Goal: Task Accomplishment & Management: Complete application form

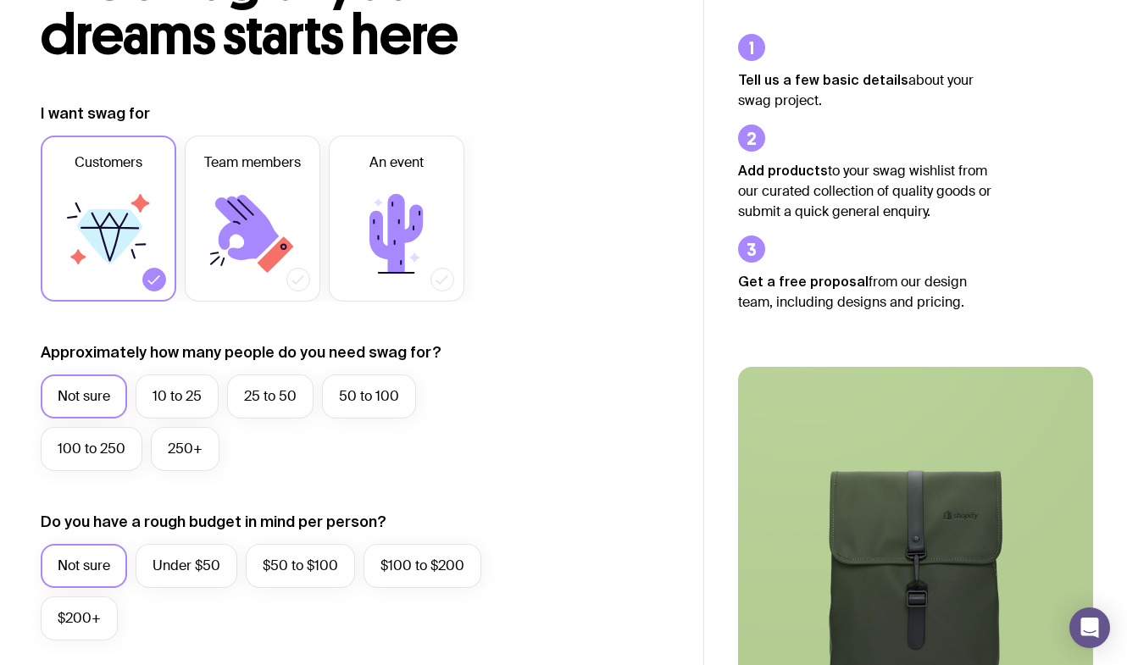
scroll to position [178, 0]
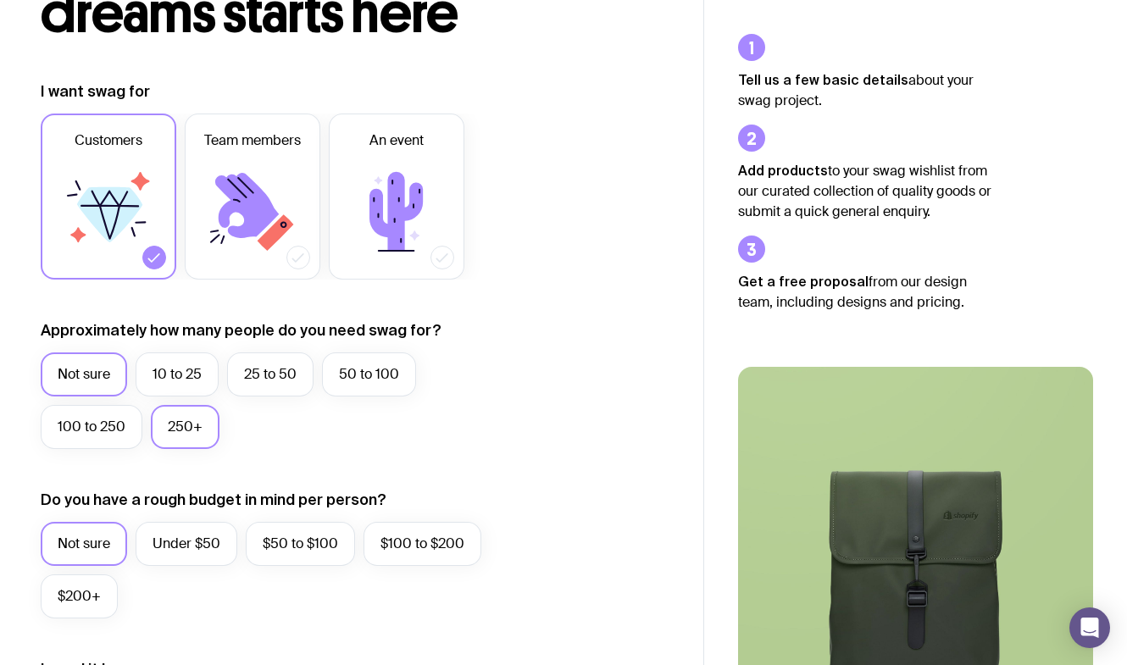
click at [198, 433] on label "250+" at bounding box center [185, 427] width 69 height 44
click at [0, 0] on input "250+" at bounding box center [0, 0] width 0 height 0
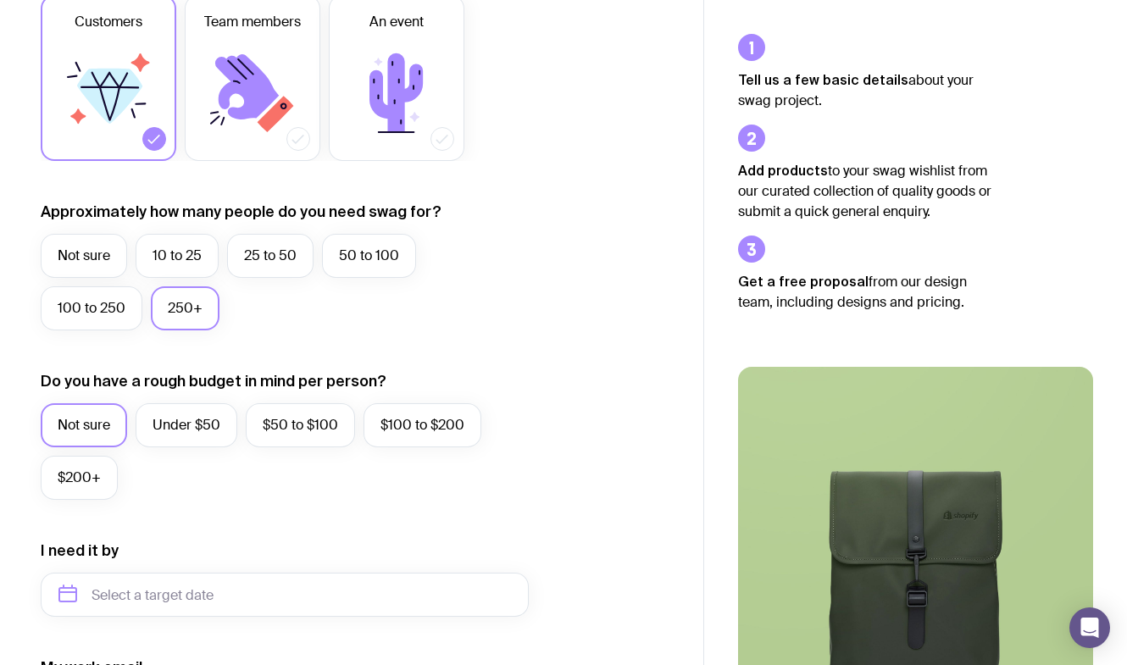
scroll to position [322, 0]
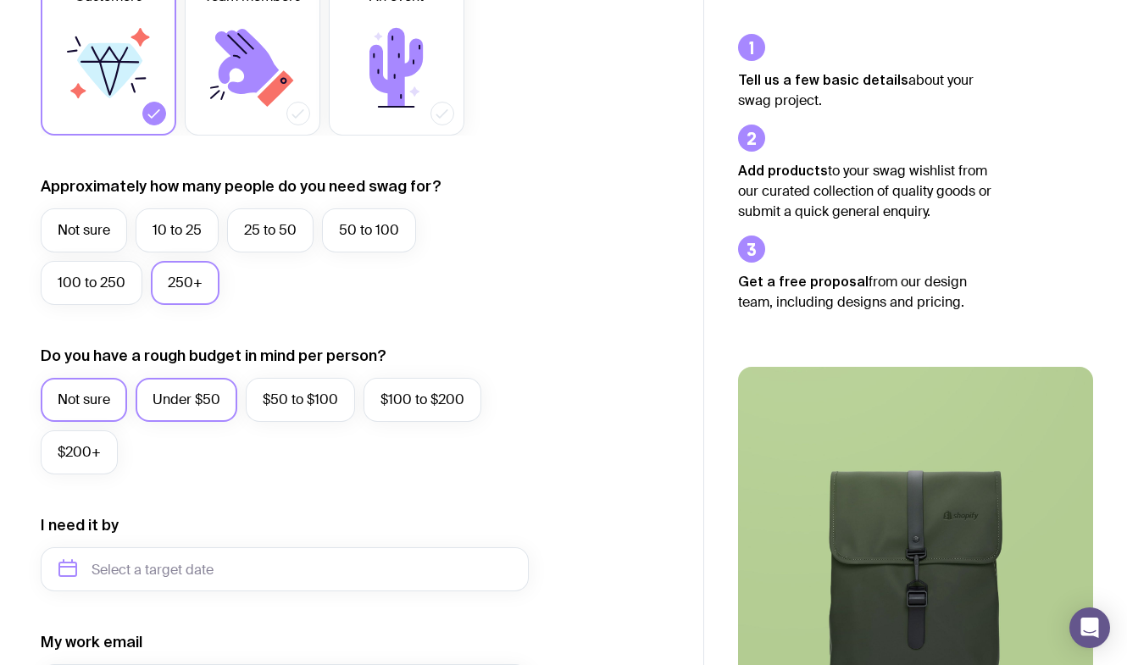
click at [206, 399] on label "Under $50" at bounding box center [187, 400] width 102 height 44
click at [0, 0] on input "Under $50" at bounding box center [0, 0] width 0 height 0
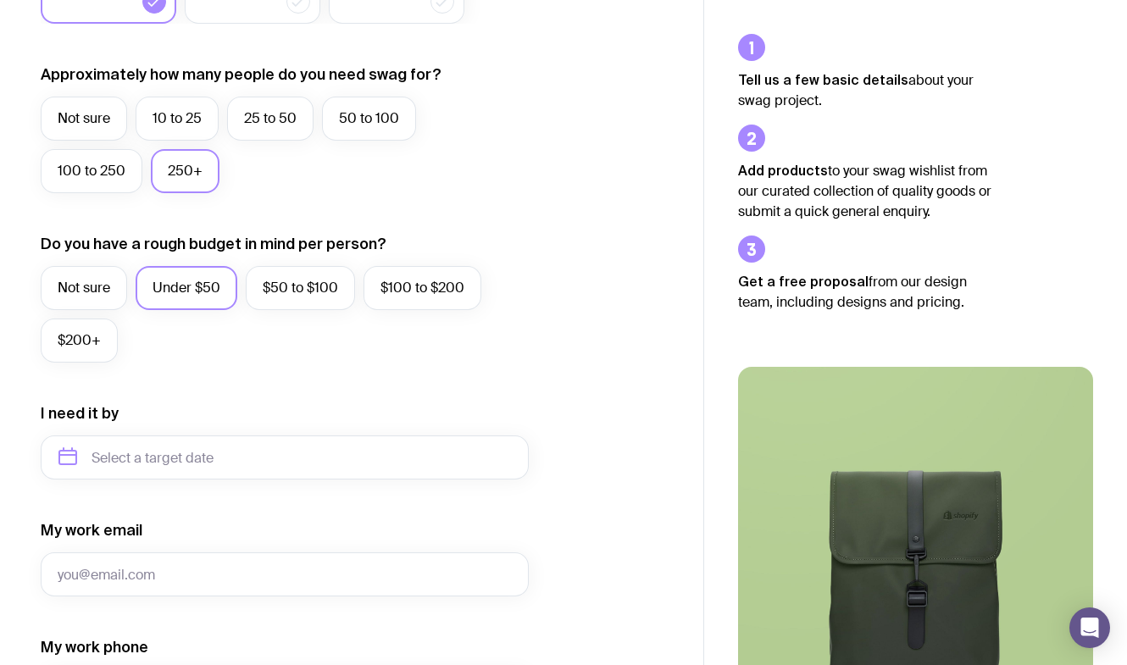
scroll to position [494, 0]
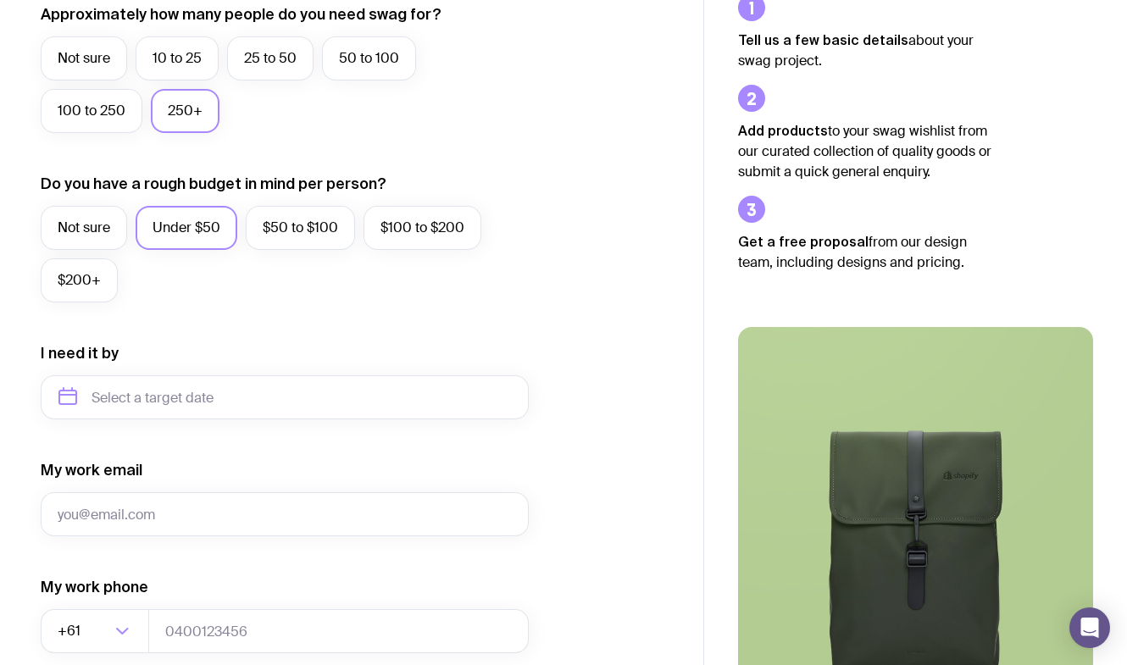
click at [201, 374] on div "I need it by" at bounding box center [285, 381] width 488 height 76
click at [197, 391] on input "text" at bounding box center [285, 398] width 488 height 44
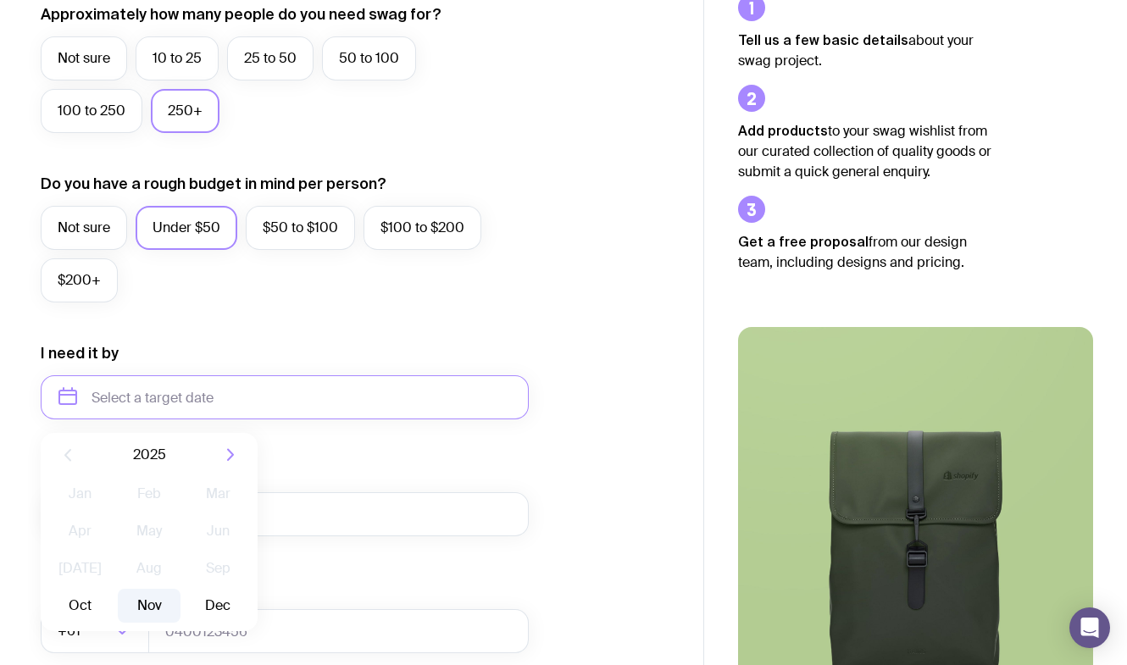
click at [149, 607] on button "Nov" at bounding box center [149, 606] width 62 height 34
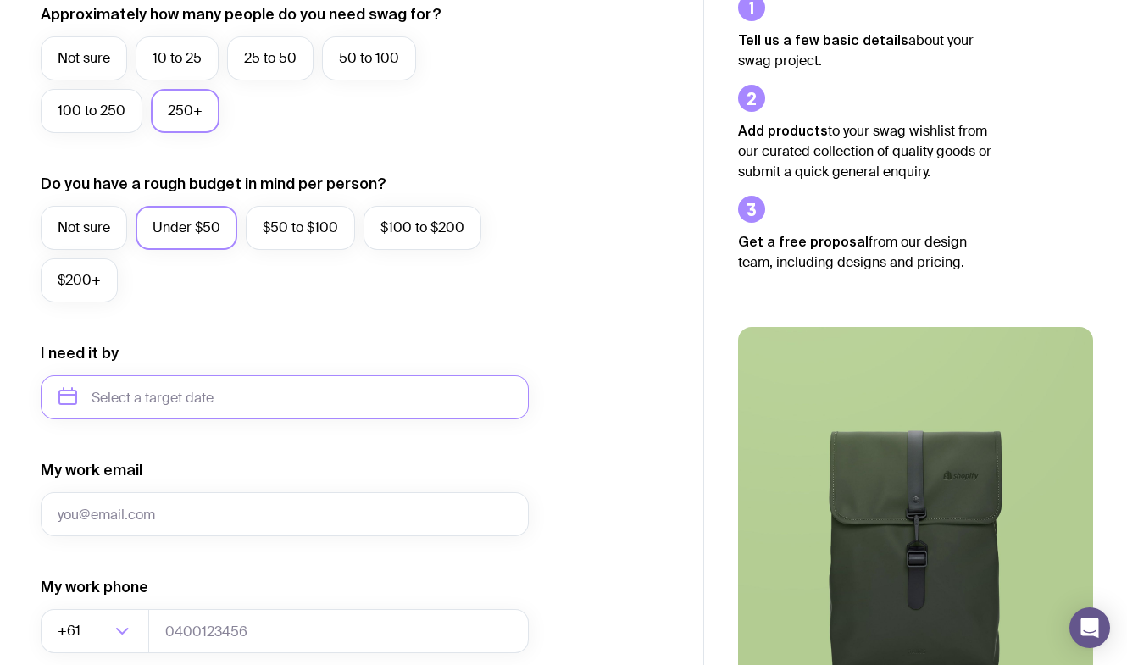
type input "November 2025"
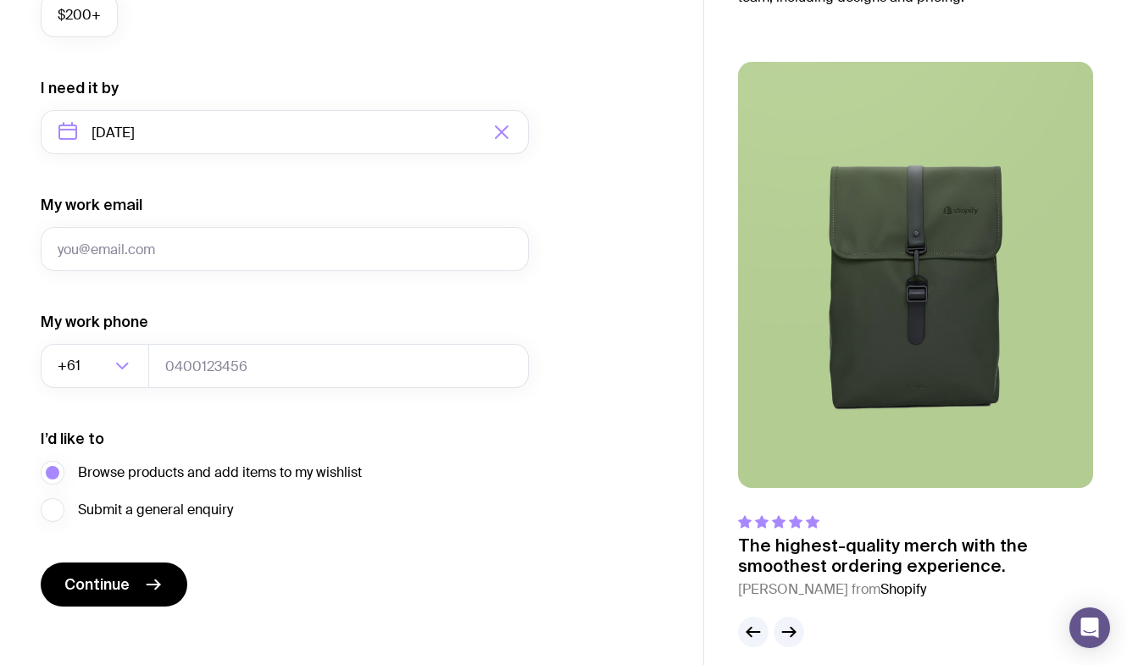
scroll to position [776, 0]
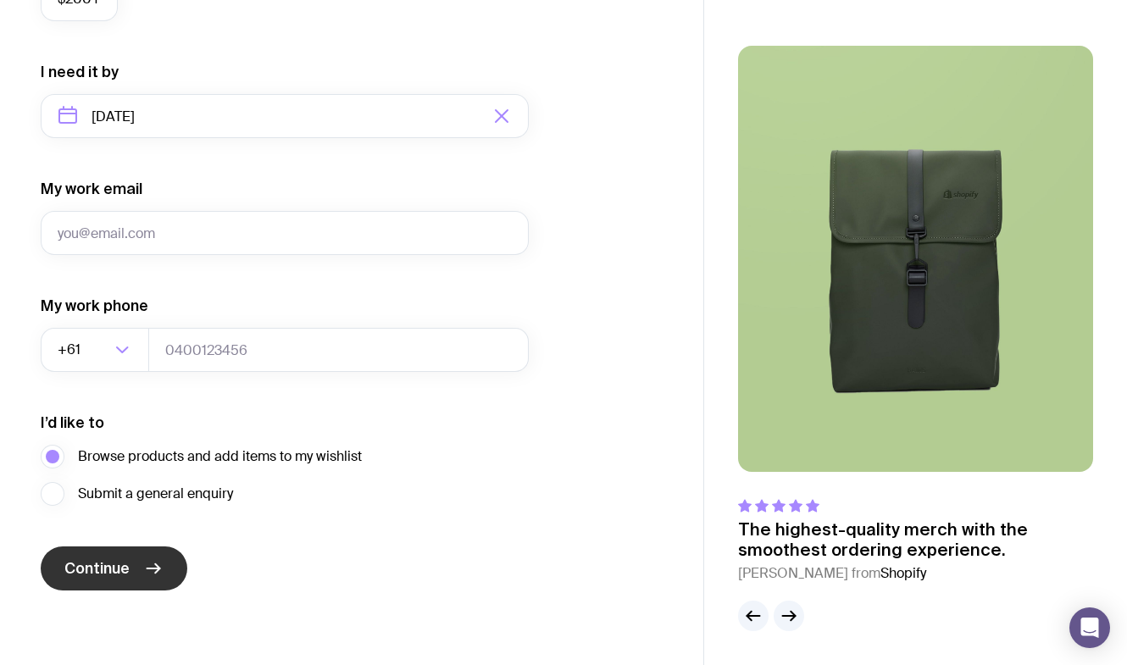
click at [108, 573] on span "Continue" at bounding box center [96, 569] width 65 height 20
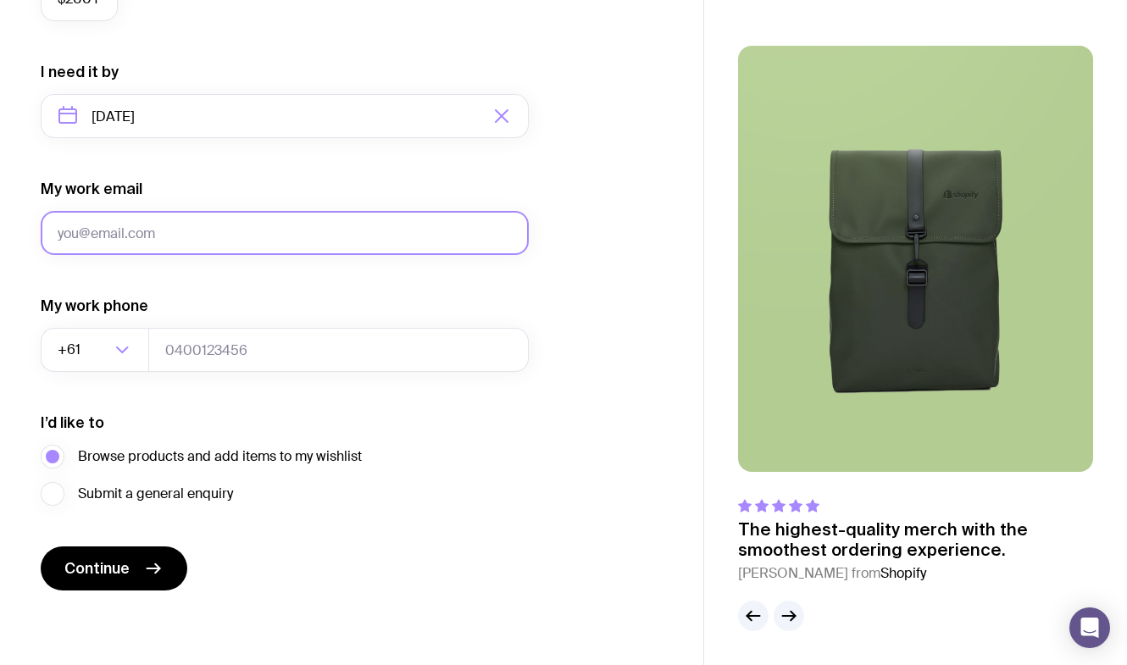
click at [119, 238] on input "My work email" at bounding box center [285, 233] width 488 height 44
type input "[PERSON_NAME][EMAIL_ADDRESS][DOMAIN_NAME]"
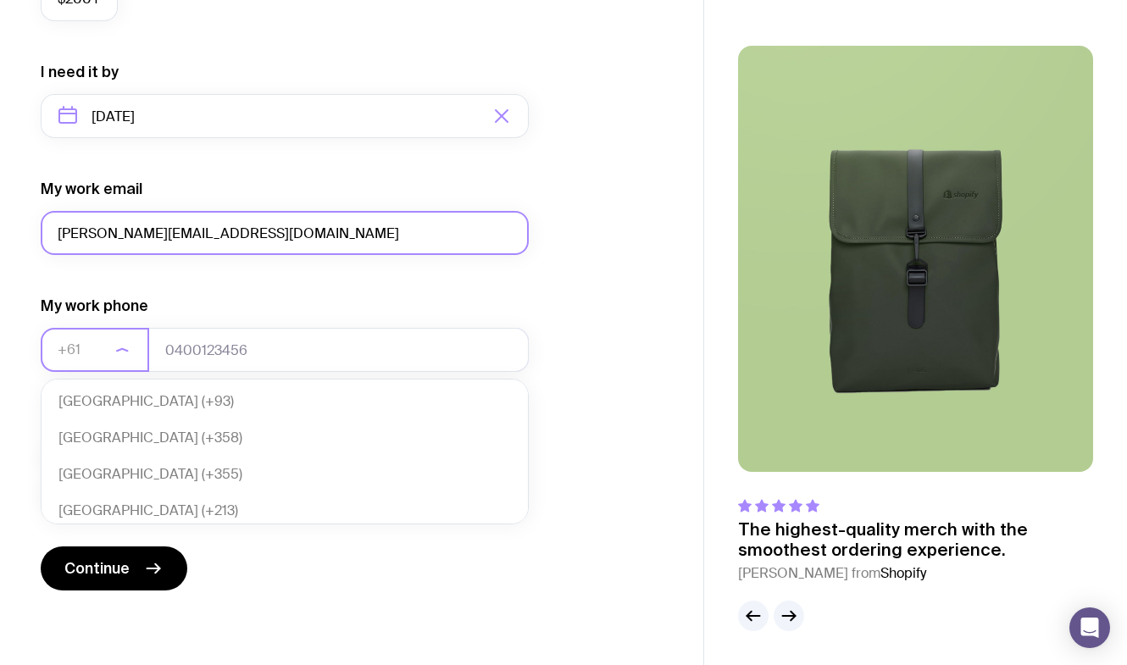
scroll to position [367, 0]
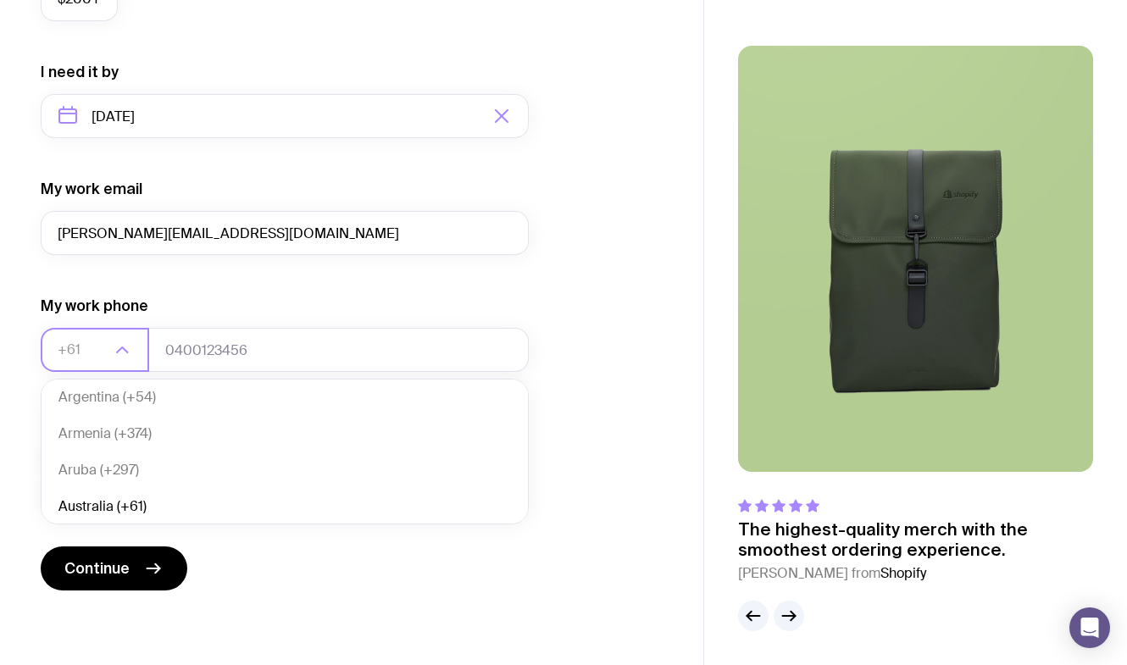
click at [605, 299] on div "I want swag for Customers Team members An event Approximately how many people d…" at bounding box center [352, 37] width 622 height 1107
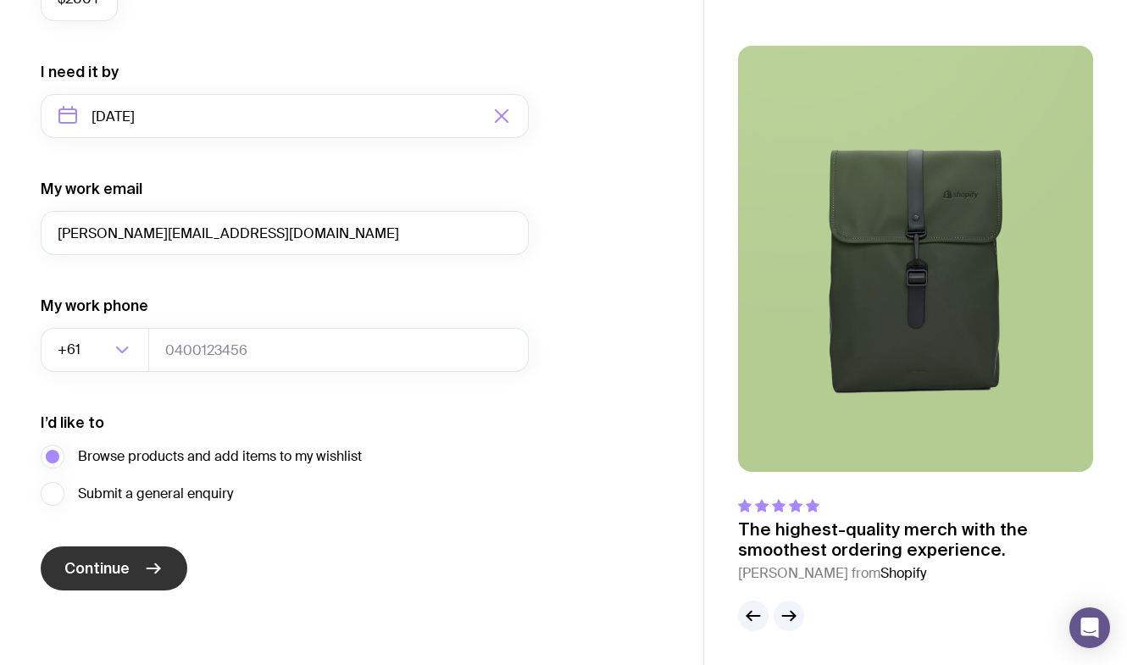
click at [142, 569] on button "Continue" at bounding box center [114, 569] width 147 height 44
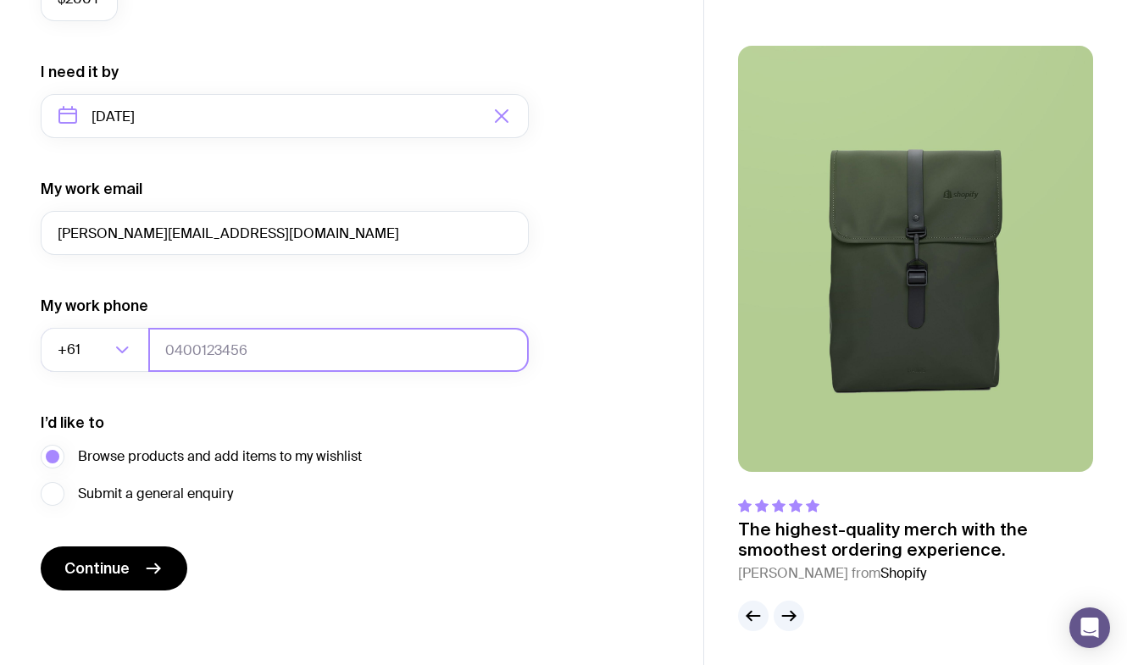
click at [212, 351] on input "tel" at bounding box center [338, 350] width 381 height 44
type input "54741788"
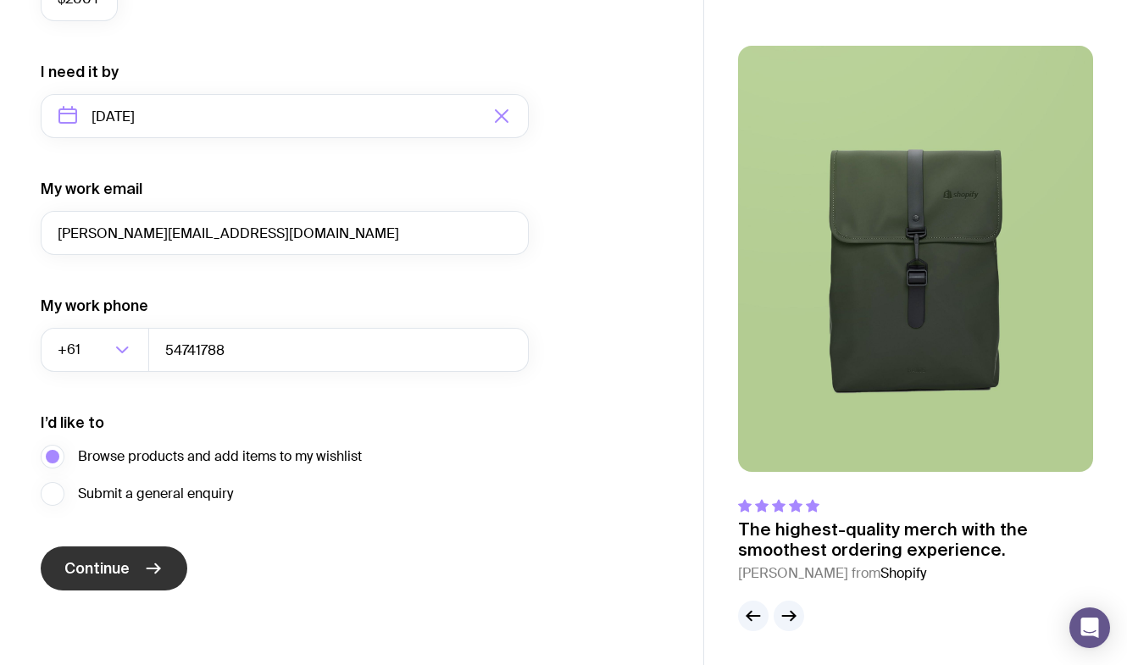
drag, startPoint x: 509, startPoint y: 468, endPoint x: 157, endPoint y: 582, distance: 369.9
click at [504, 468] on div "I’d like to Browse products and add items to my wishlist Submit a general enqui…" at bounding box center [285, 459] width 488 height 93
click at [142, 582] on button "Continue" at bounding box center [114, 569] width 147 height 44
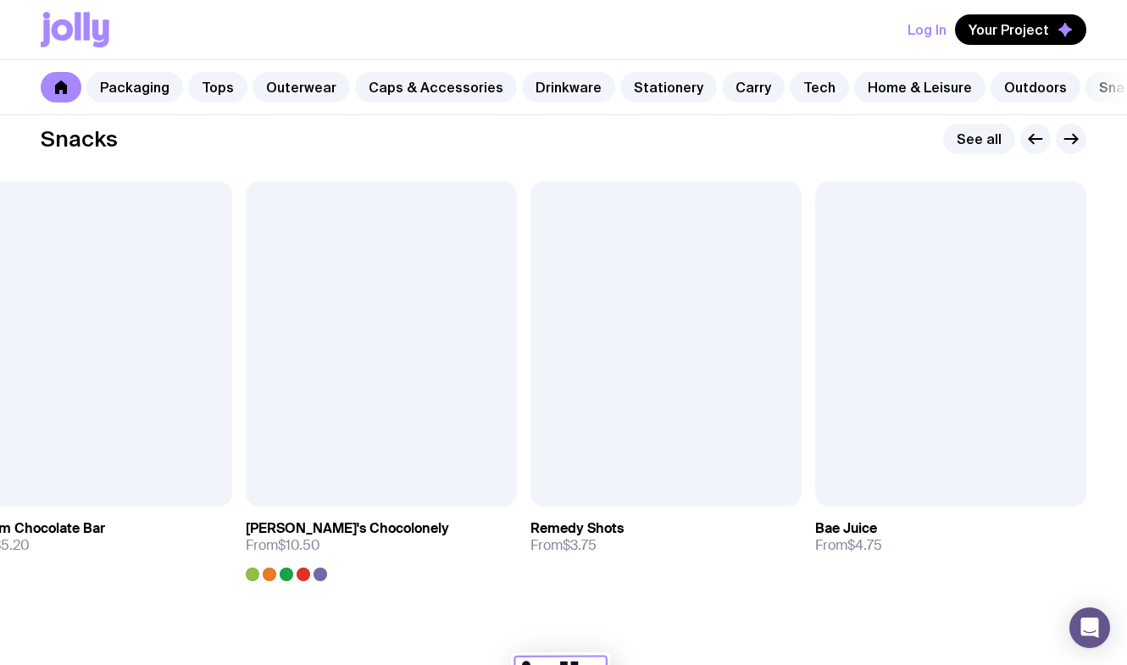
scroll to position [5799, 0]
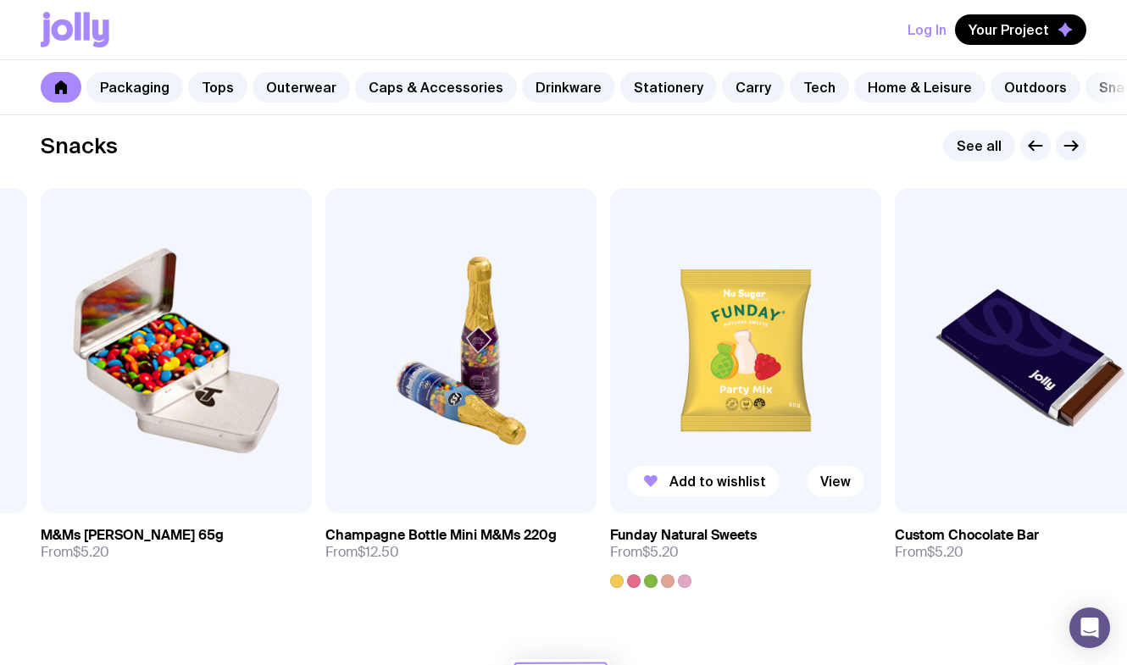
click at [706, 377] on img at bounding box center [745, 351] width 271 height 326
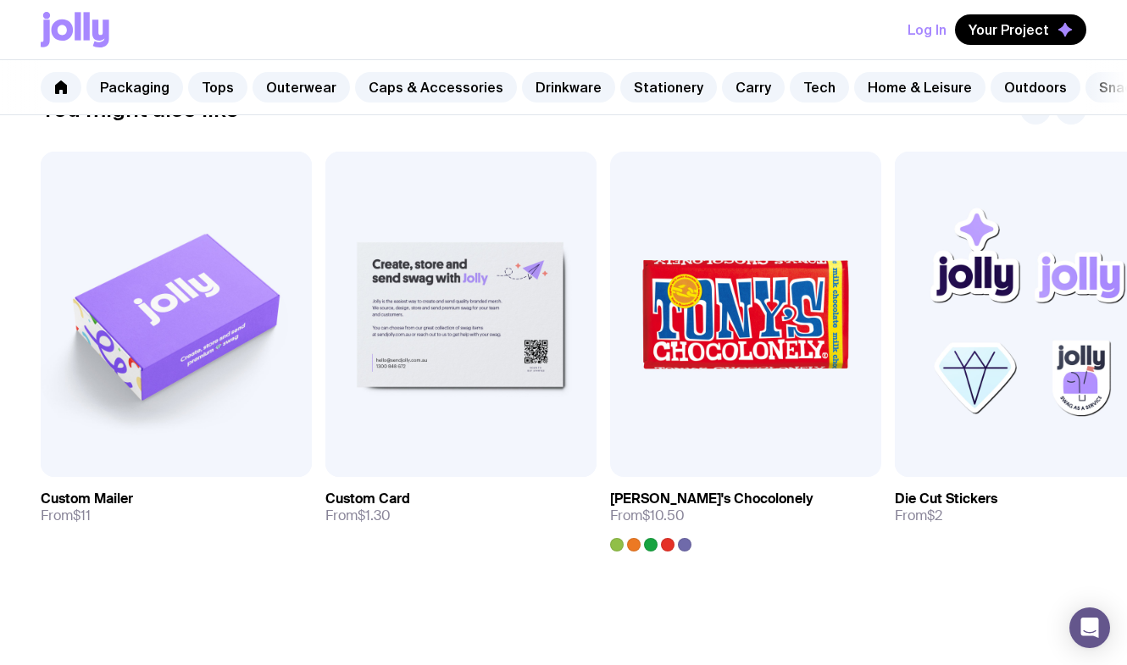
scroll to position [906, 0]
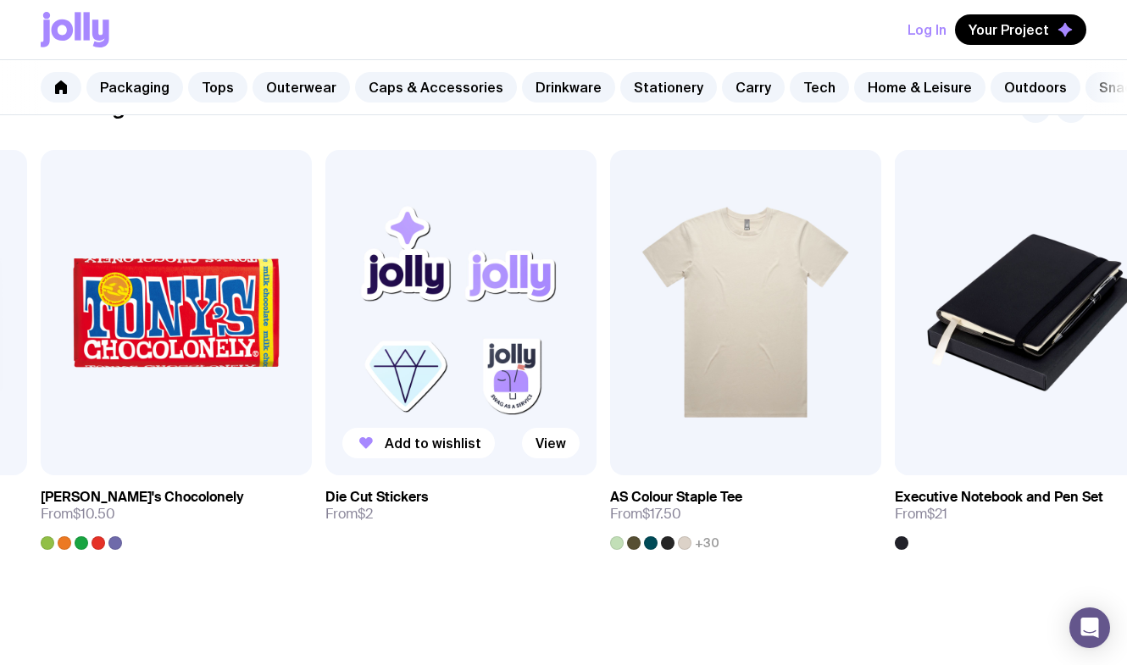
click at [463, 377] on img at bounding box center [461, 313] width 271 height 326
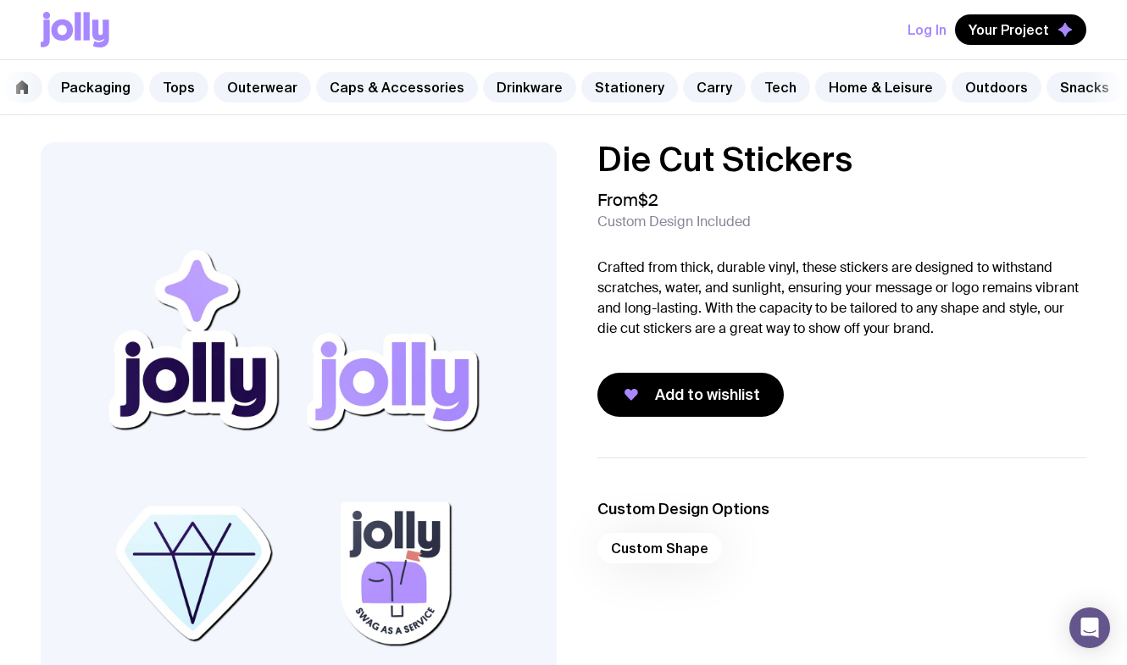
drag, startPoint x: 109, startPoint y: 88, endPoint x: 120, endPoint y: 92, distance: 11.5
click at [109, 88] on link "Packaging" at bounding box center [95, 87] width 97 height 31
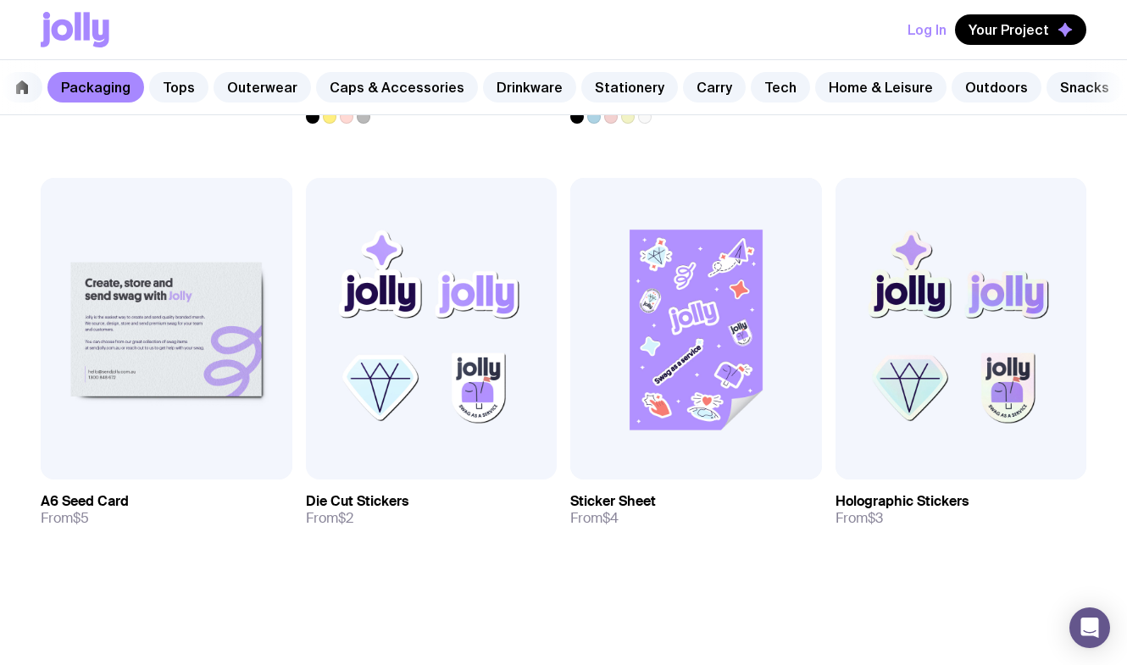
scroll to position [1529, 0]
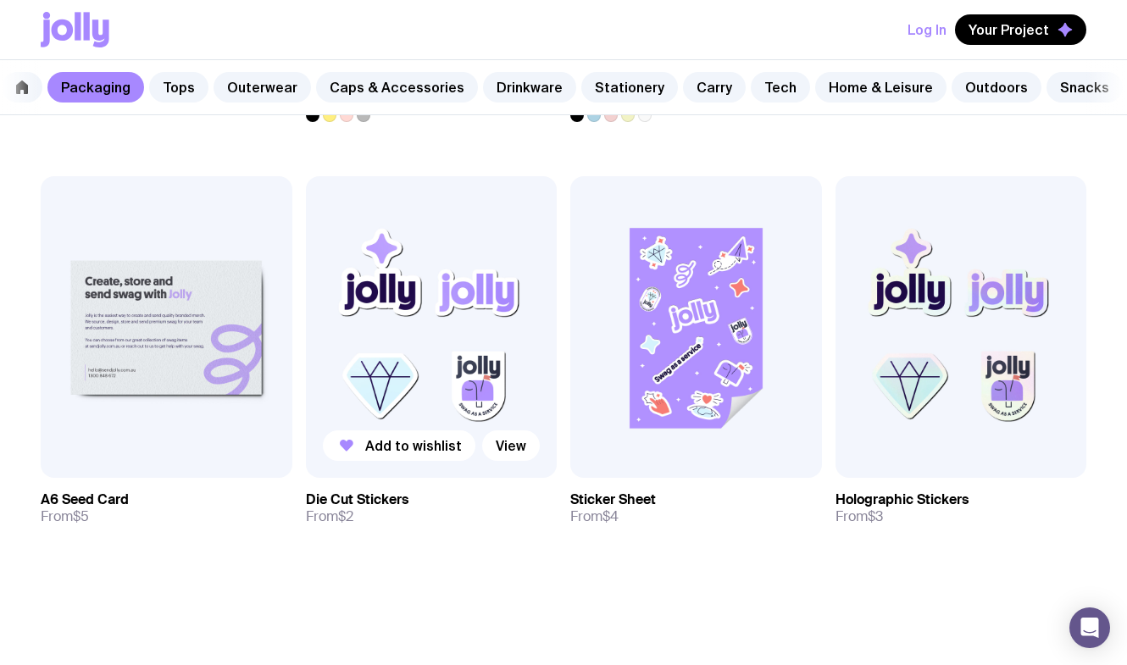
click at [394, 376] on img at bounding box center [432, 327] width 252 height 302
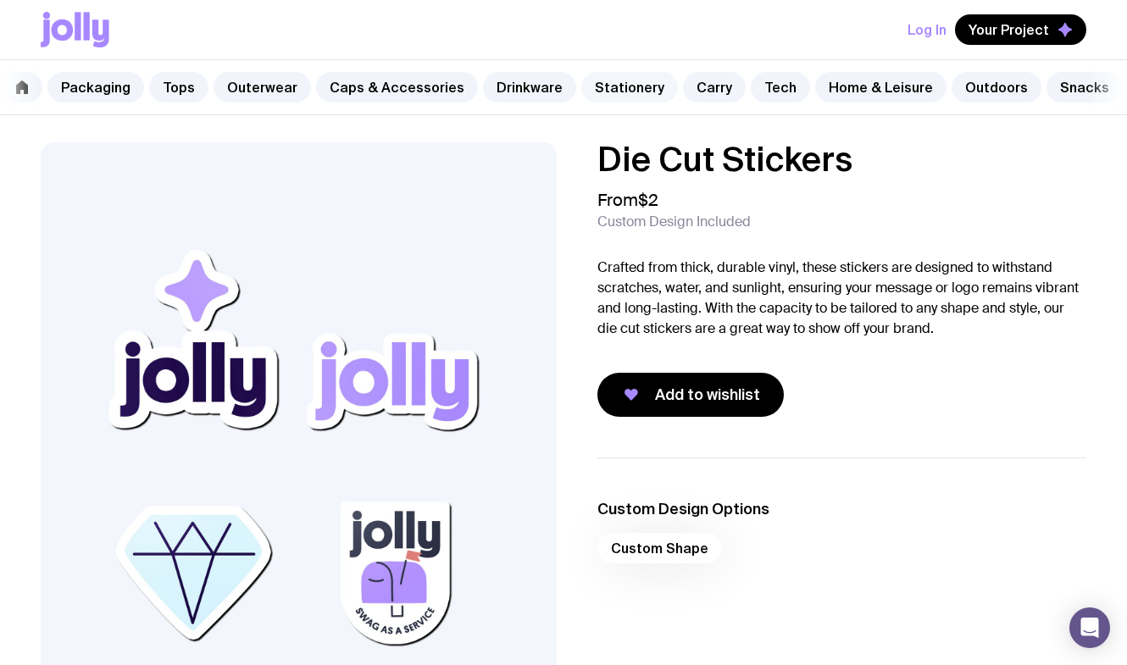
click at [591, 81] on link "Stationery" at bounding box center [630, 87] width 97 height 31
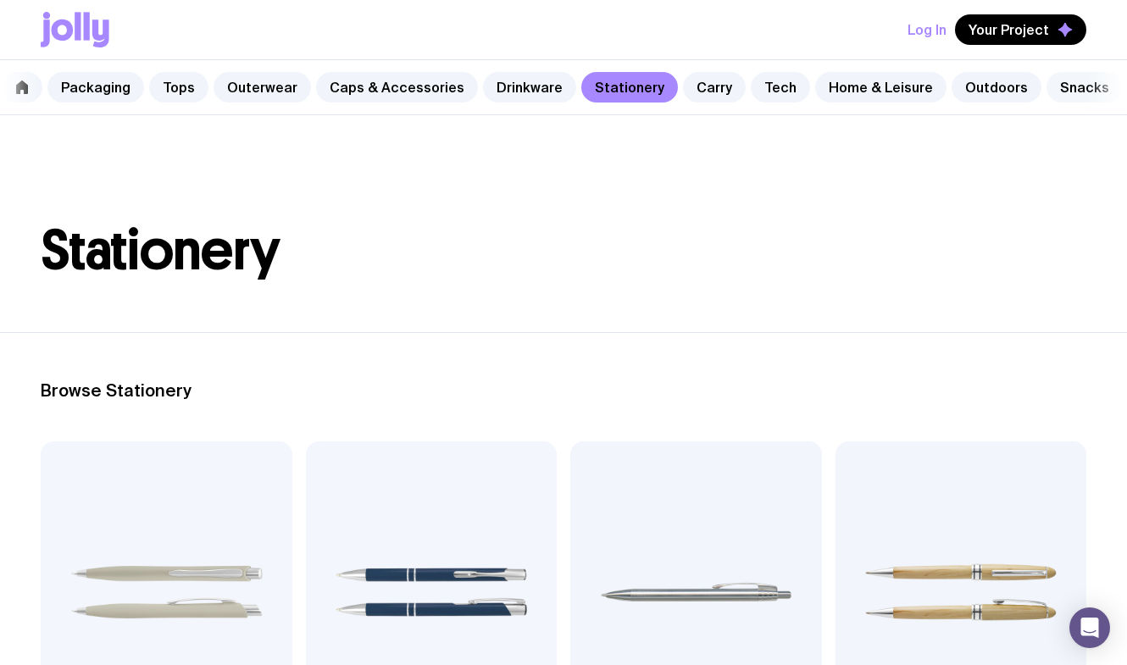
click at [1056, 86] on link "Snacks" at bounding box center [1085, 87] width 76 height 31
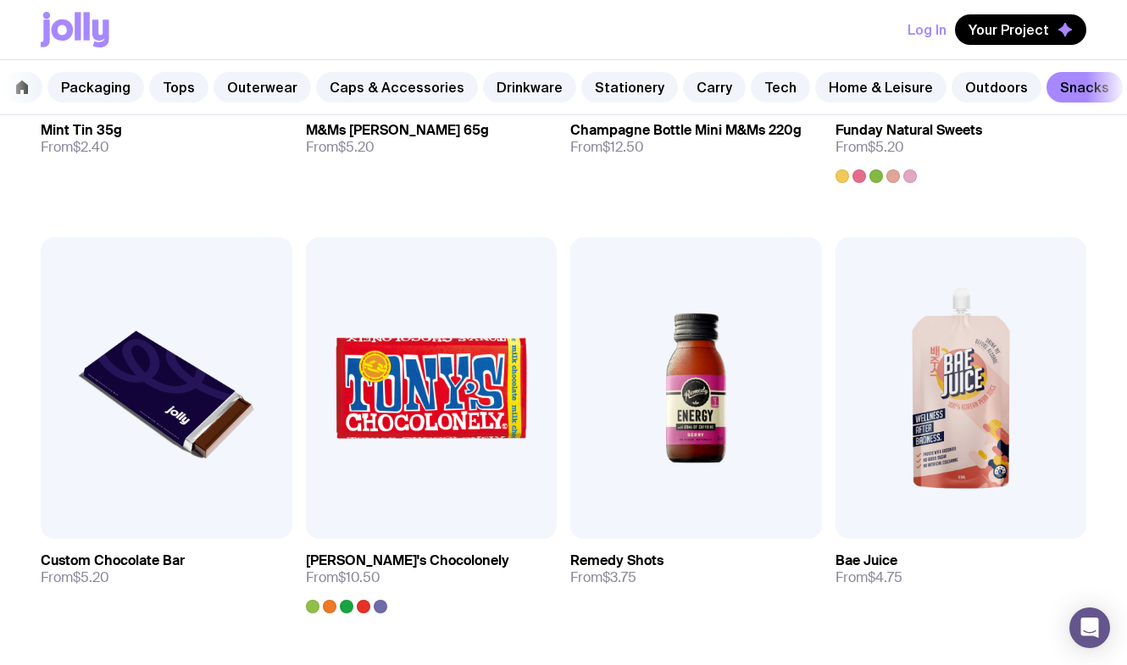
scroll to position [632, 0]
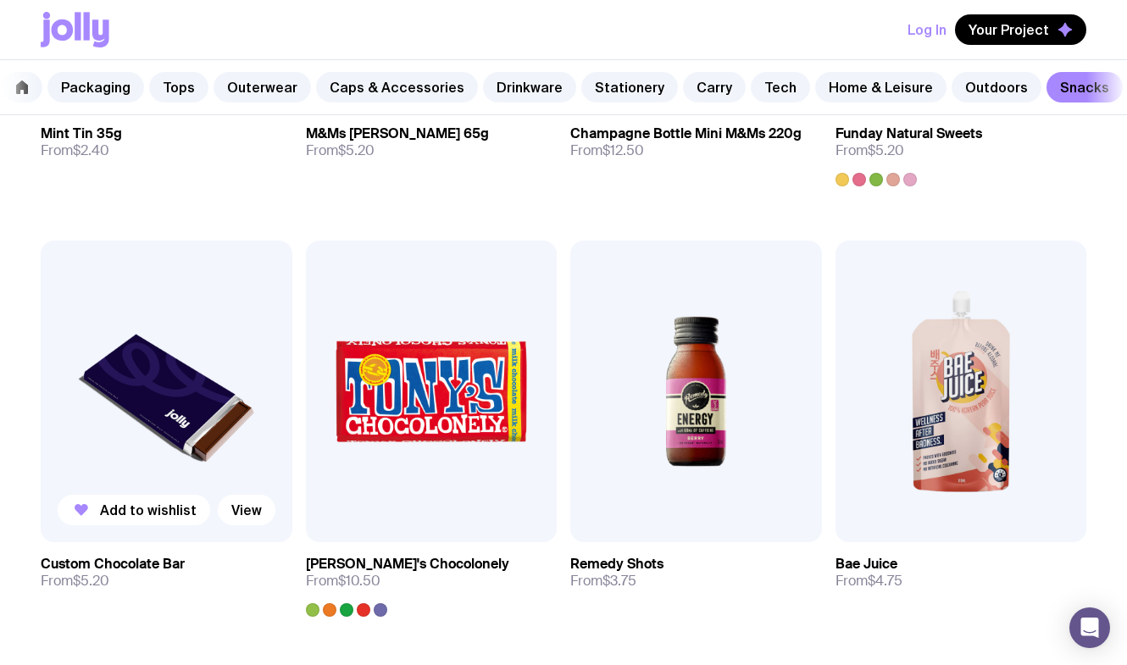
click at [156, 360] on img at bounding box center [167, 392] width 252 height 302
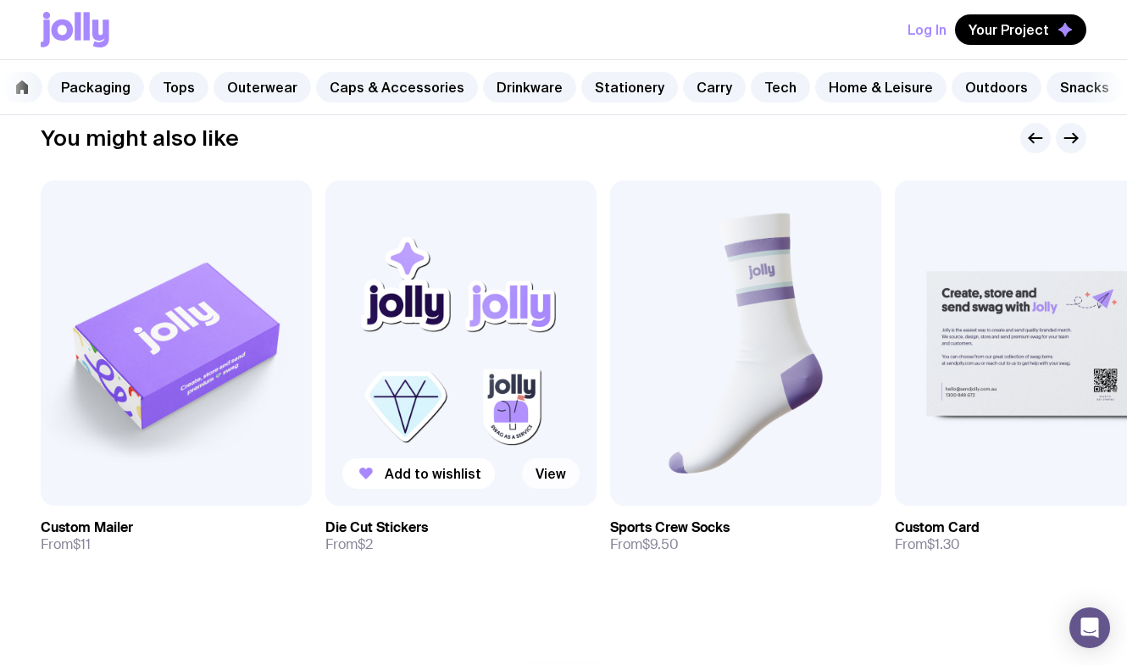
scroll to position [745, 0]
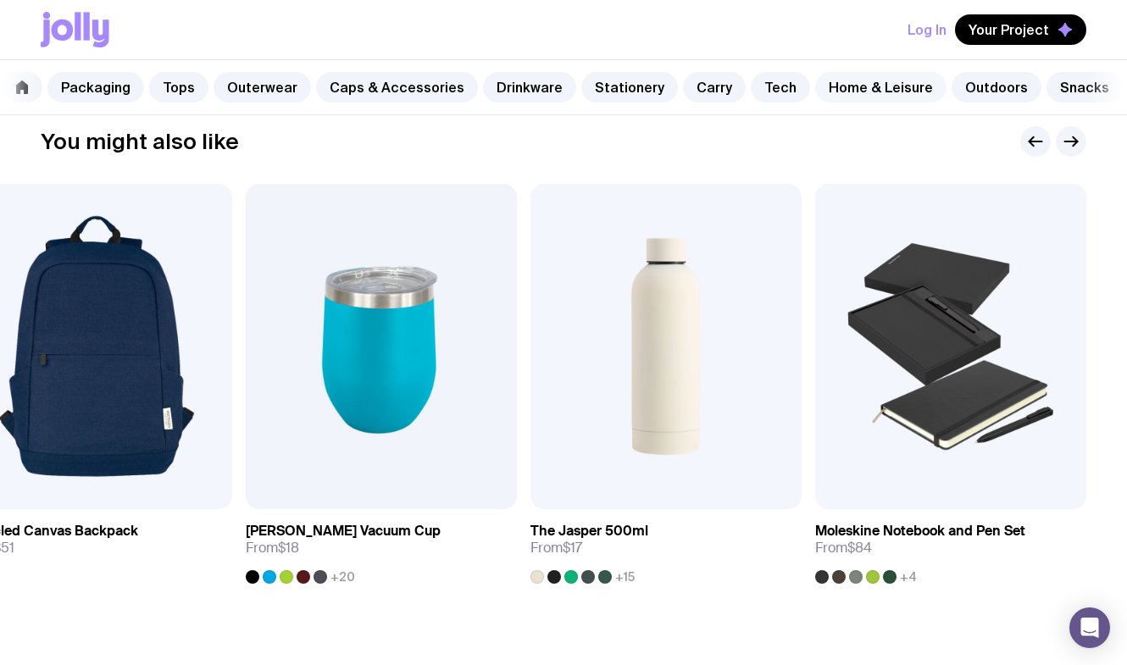
click at [831, 86] on link "Home & Leisure" at bounding box center [880, 87] width 131 height 31
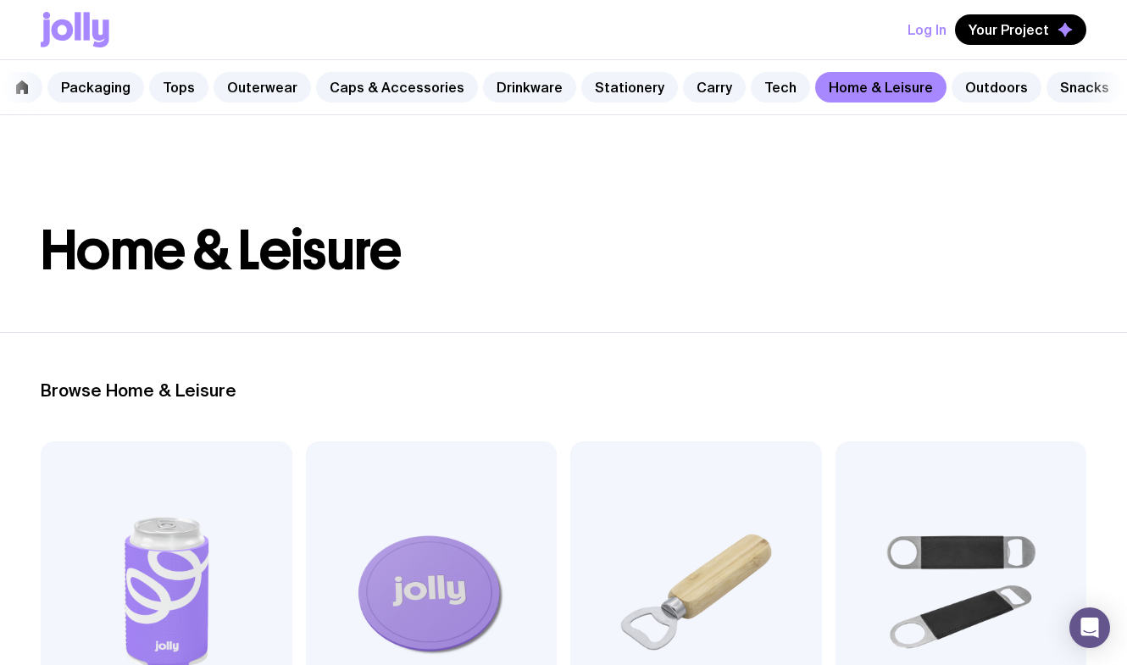
drag, startPoint x: 782, startPoint y: -23, endPoint x: 788, endPoint y: -53, distance: 31.3
click at [788, 0] on html "Log In Your Project Packaging Tops Outerwear Caps & Accessories Drinkware Stati…" at bounding box center [563, 332] width 1127 height 665
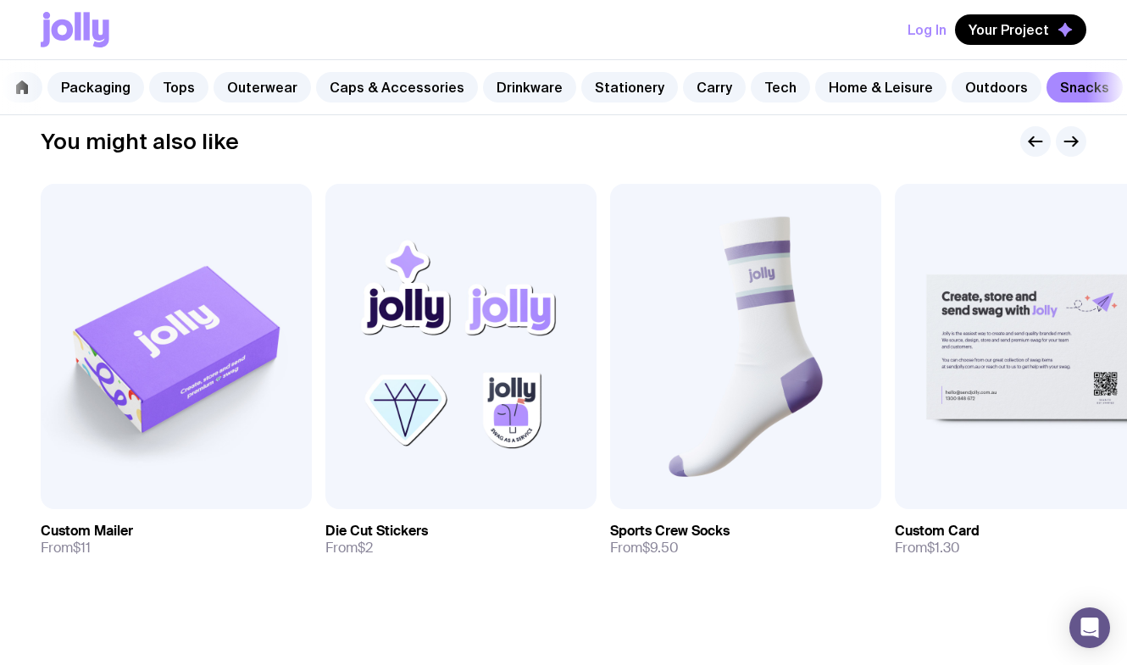
scroll to position [632, 0]
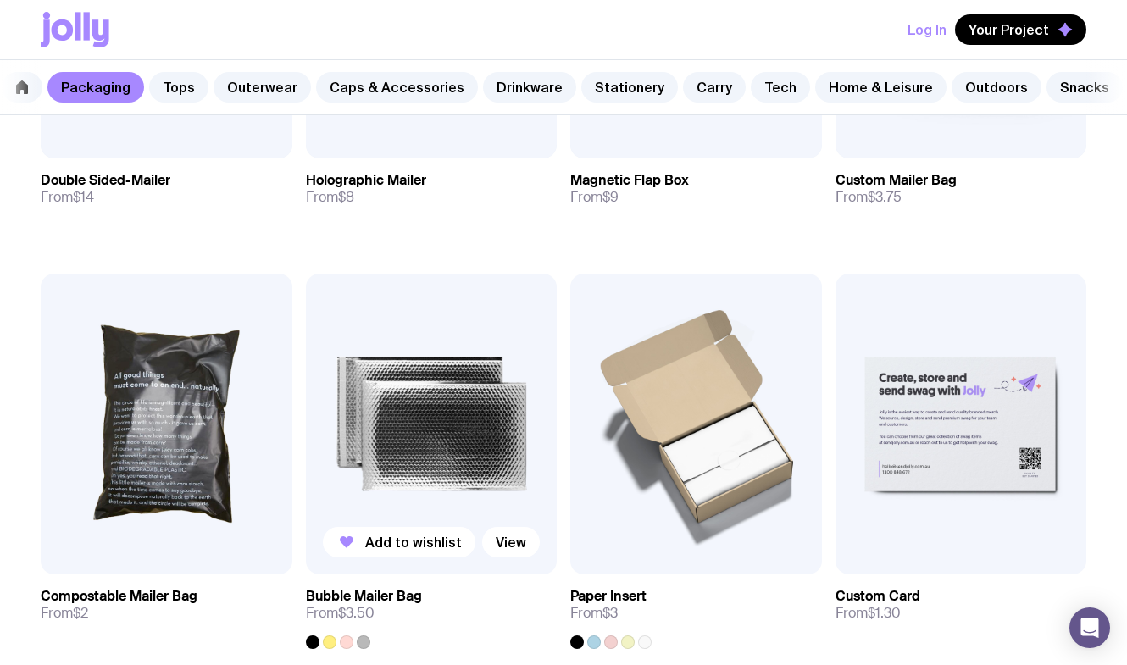
scroll to position [1129, 0]
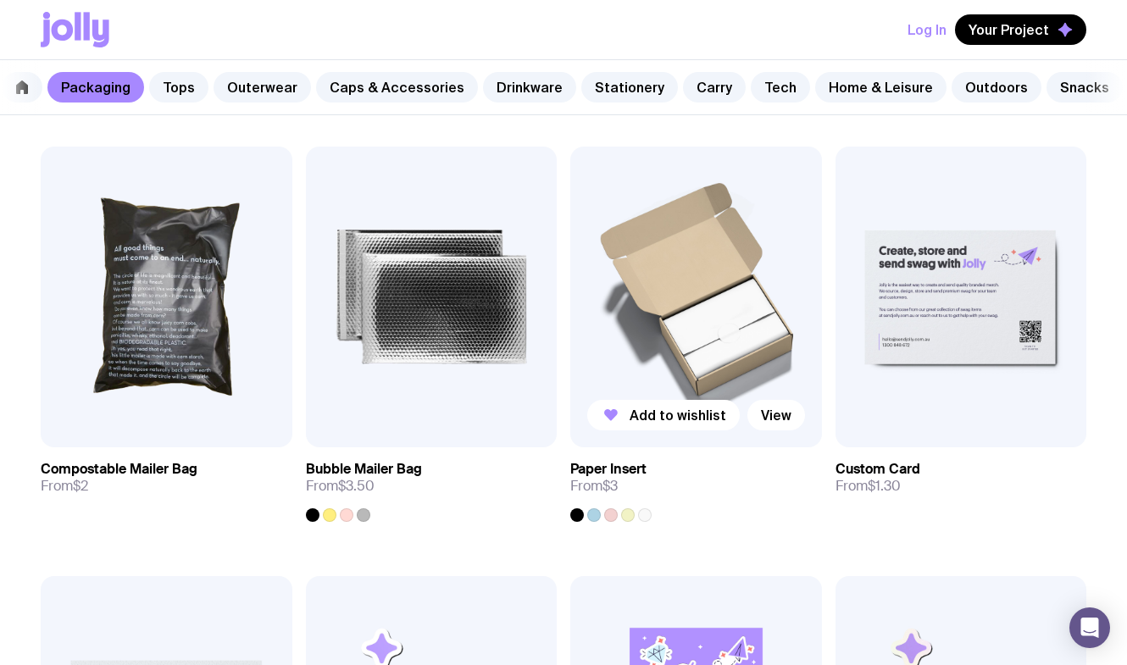
click at [740, 331] on img at bounding box center [696, 298] width 252 height 302
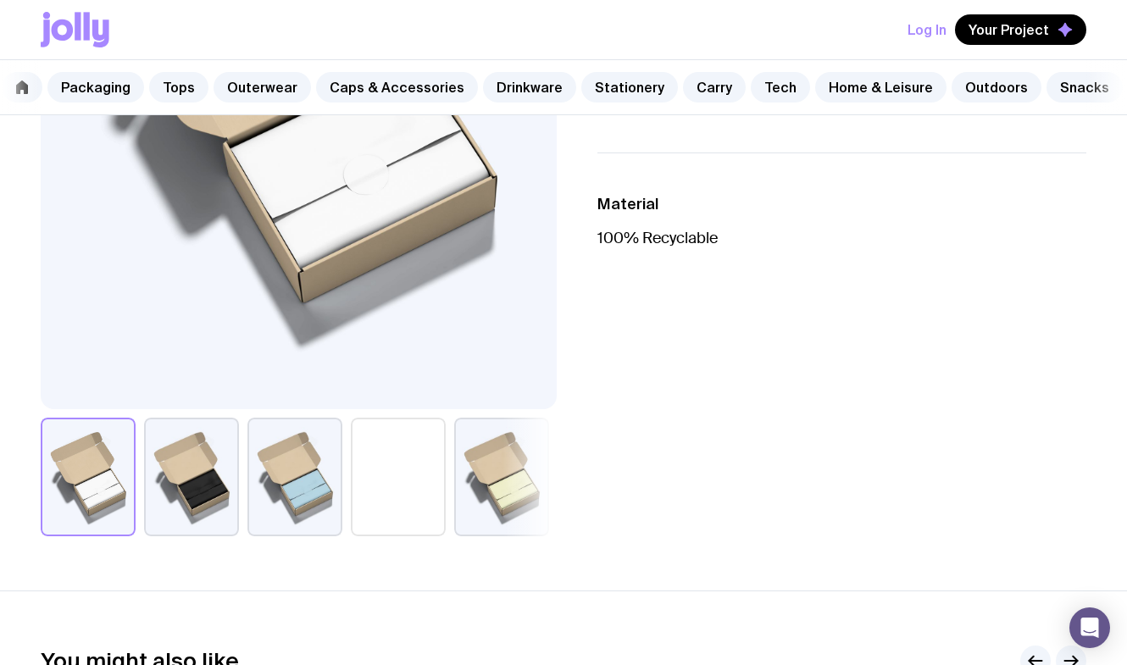
scroll to position [359, 0]
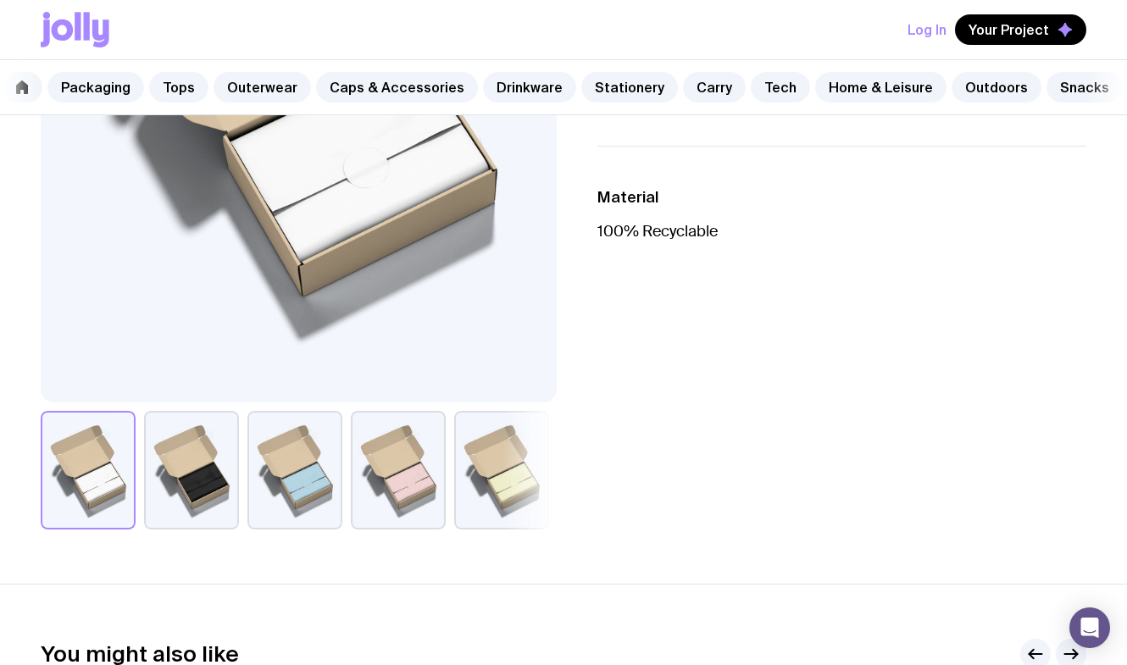
click at [392, 487] on button "button" at bounding box center [398, 470] width 95 height 119
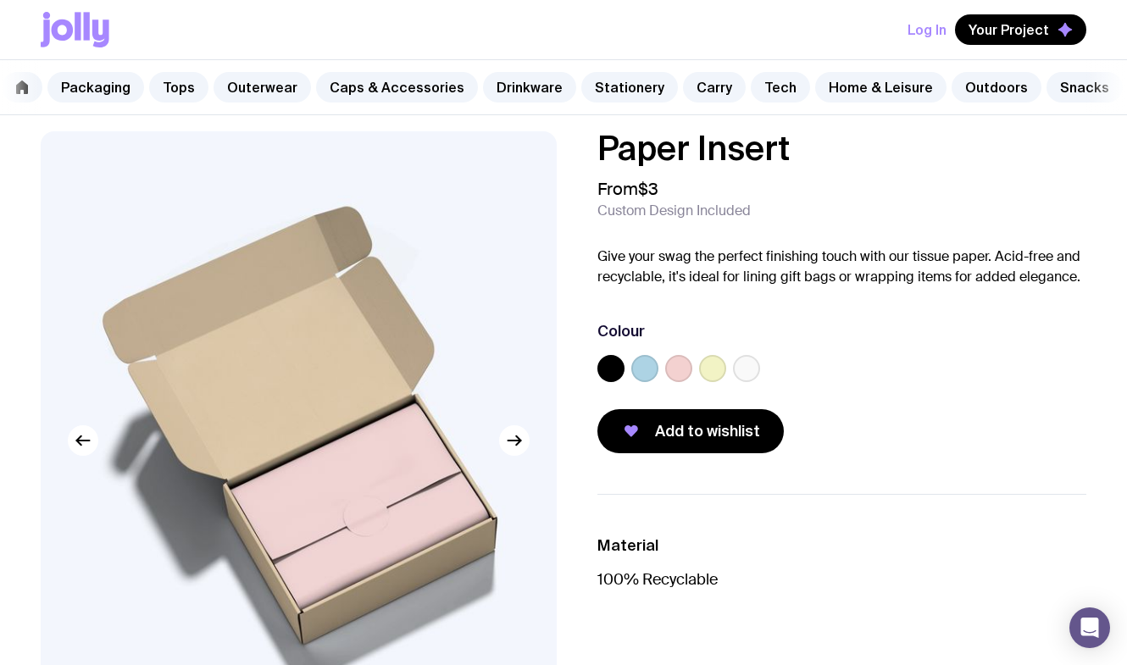
scroll to position [0, 0]
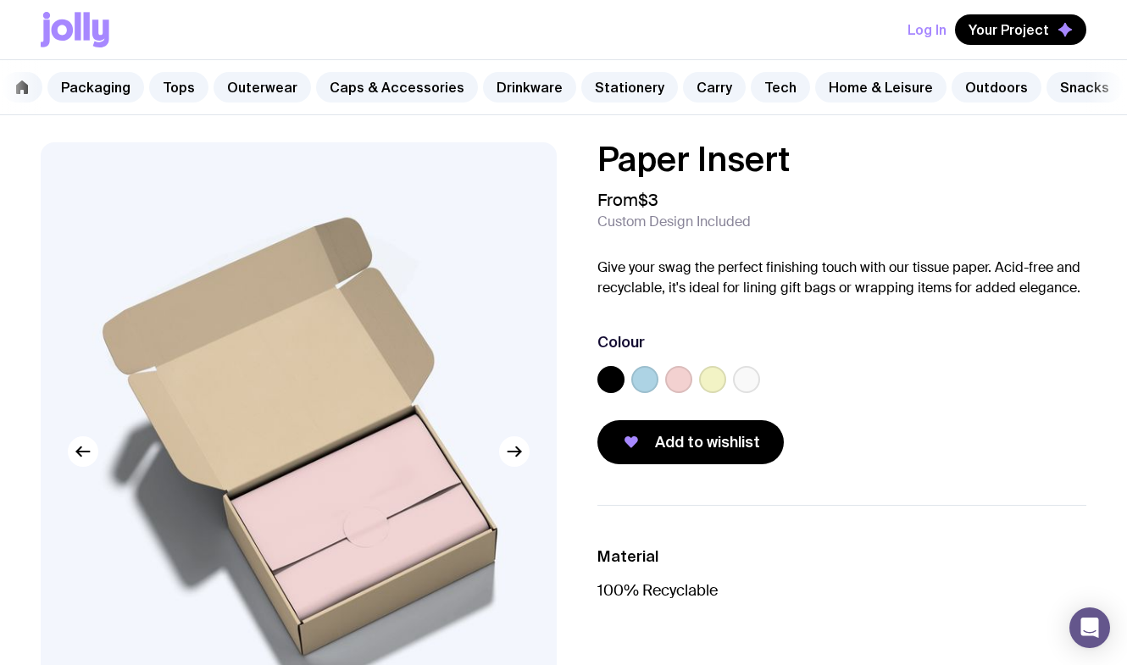
click at [535, 449] on img at bounding box center [299, 452] width 516 height 620
click at [529, 450] on button "button" at bounding box center [514, 452] width 31 height 31
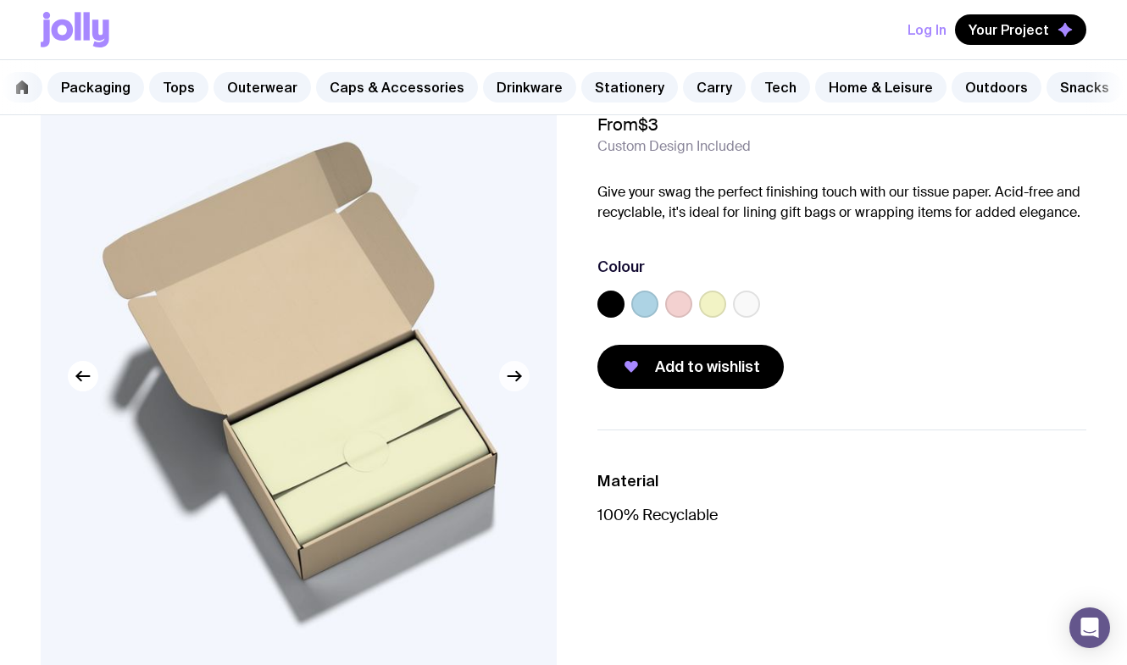
scroll to position [95, 0]
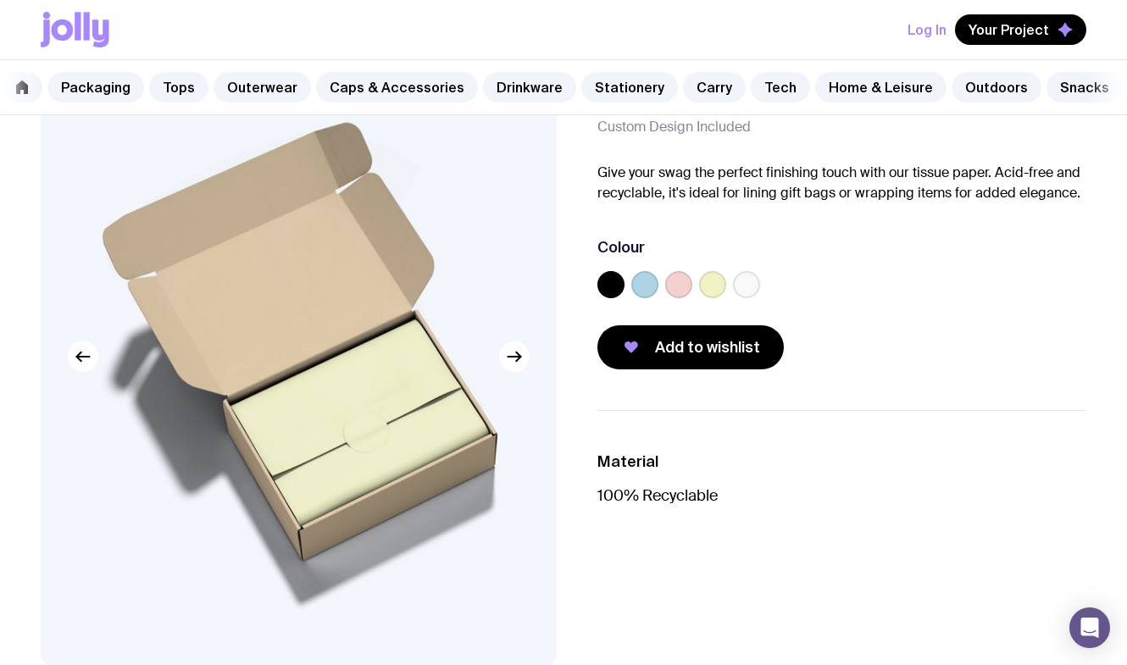
click at [521, 371] on img at bounding box center [299, 357] width 516 height 620
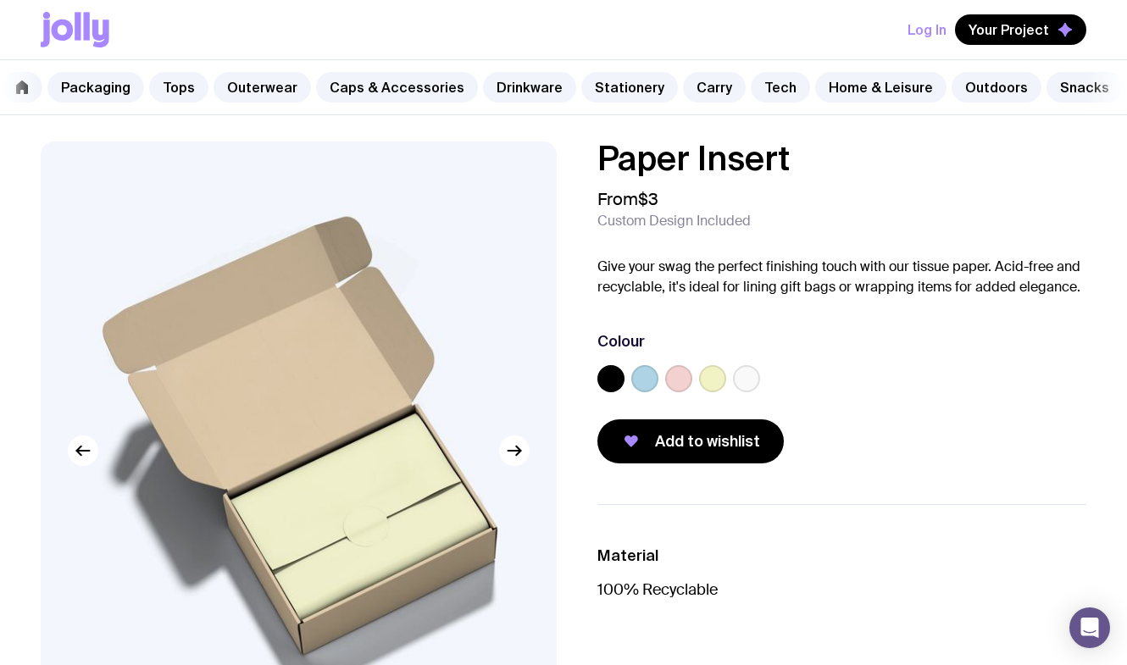
scroll to position [0, 0]
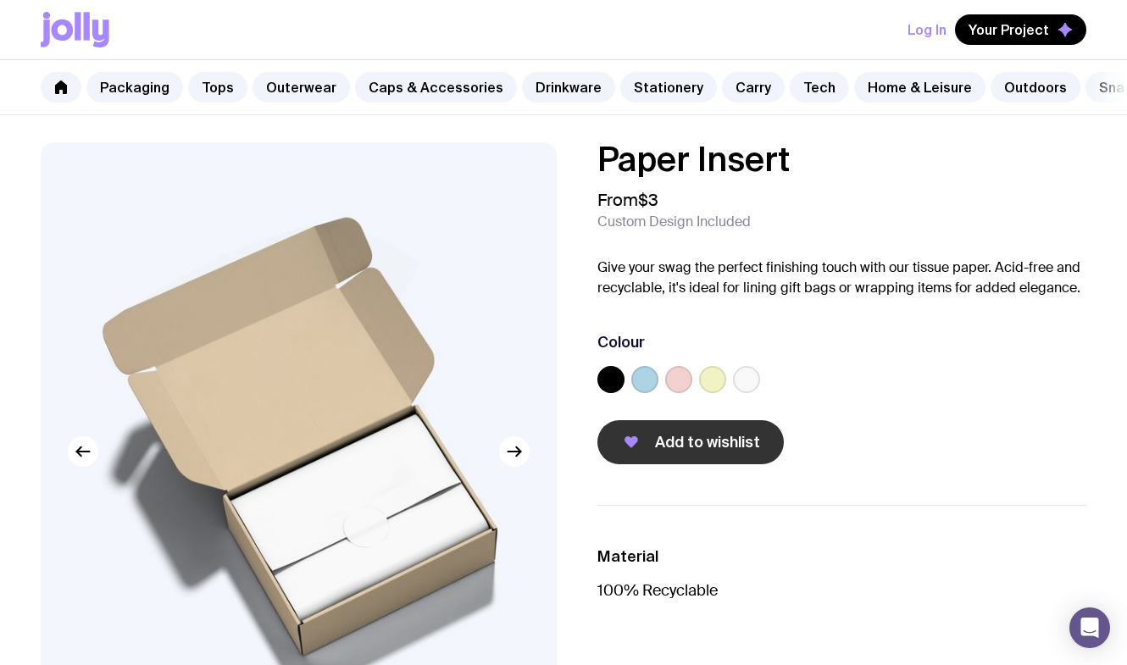
click at [667, 433] on span "Add to wishlist" at bounding box center [707, 442] width 105 height 20
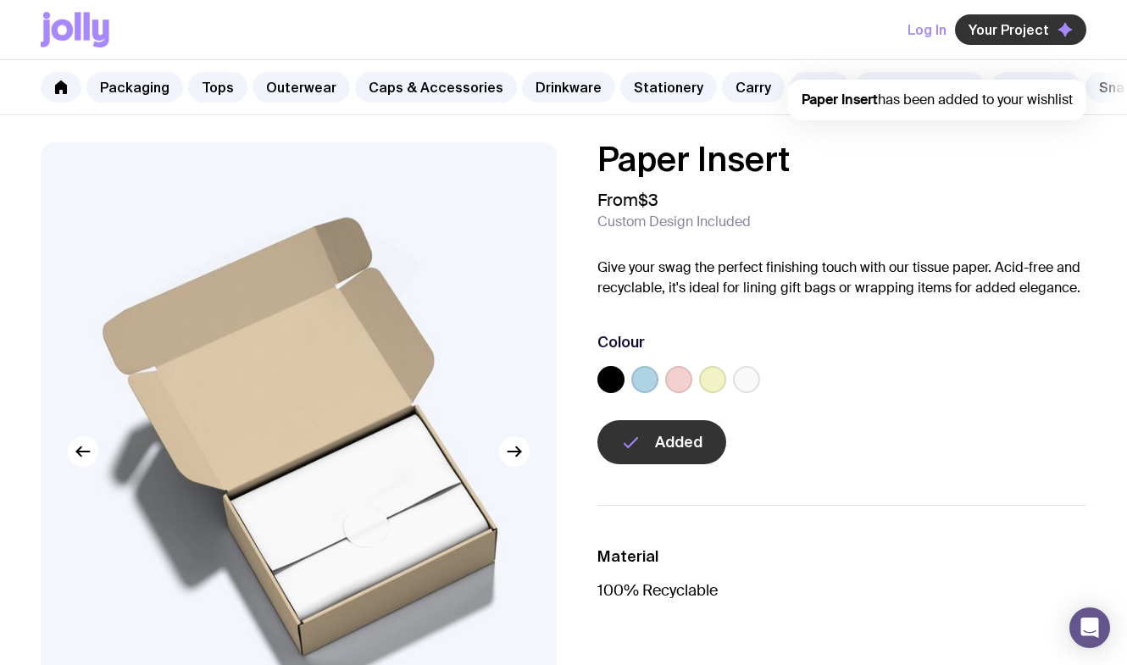
click at [1027, 34] on span "Your Project" at bounding box center [1009, 29] width 81 height 17
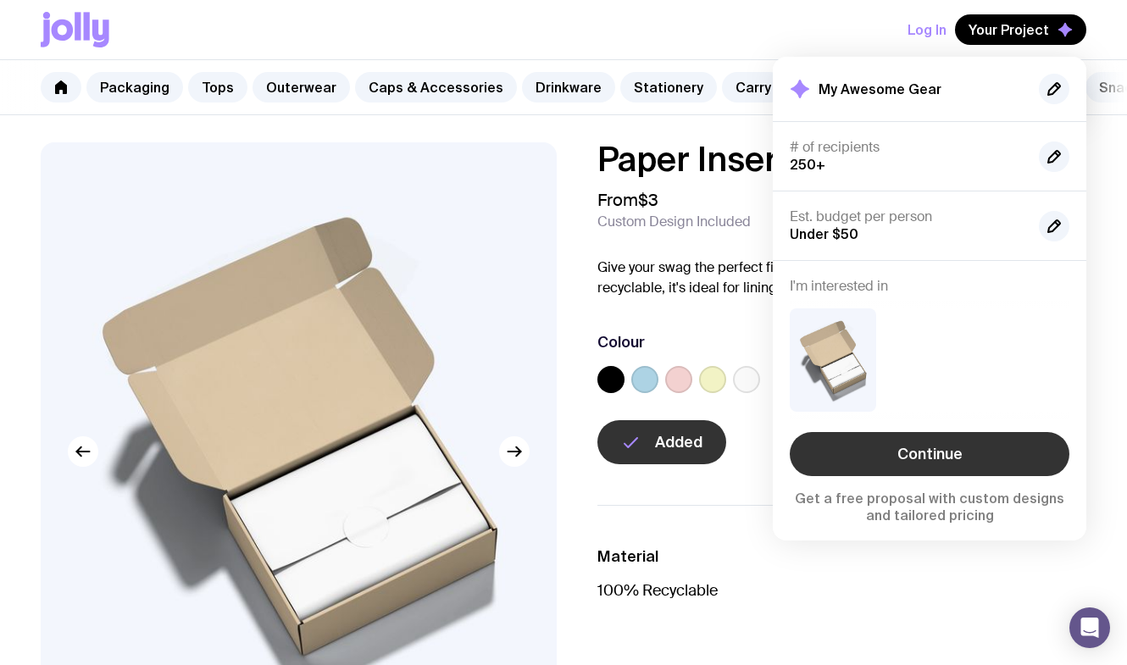
click at [899, 450] on link "Continue" at bounding box center [930, 454] width 280 height 44
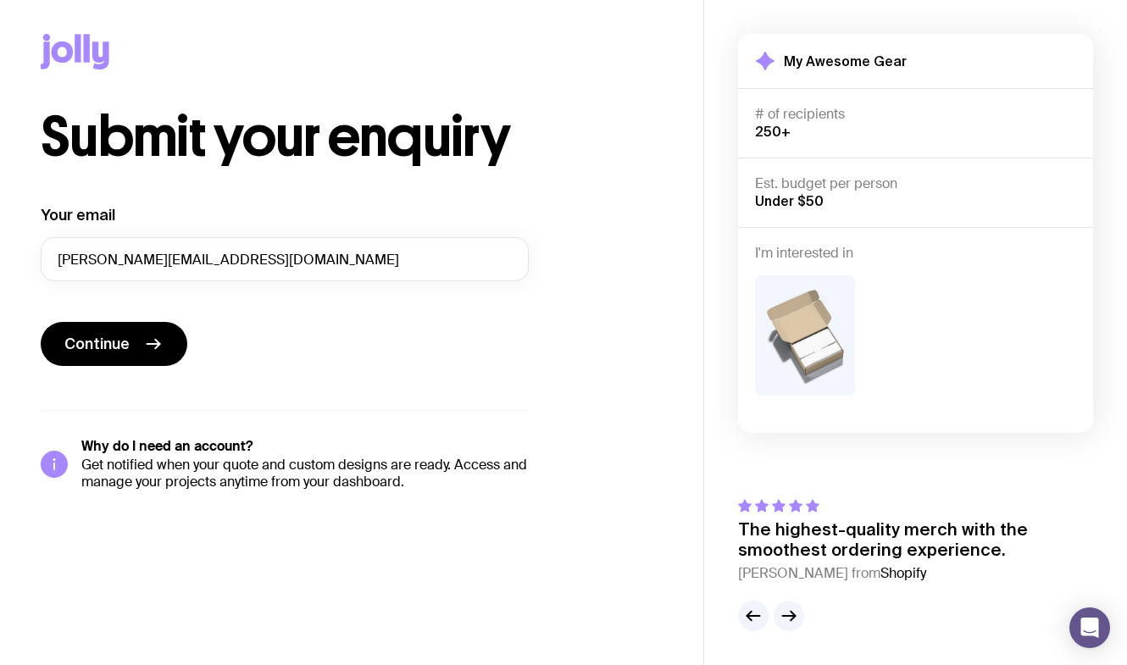
click at [780, 129] on span "250+" at bounding box center [773, 131] width 36 height 15
click at [792, 129] on div "# of recipients 250+" at bounding box center [915, 123] width 321 height 35
click at [139, 352] on button "Continue" at bounding box center [114, 344] width 147 height 44
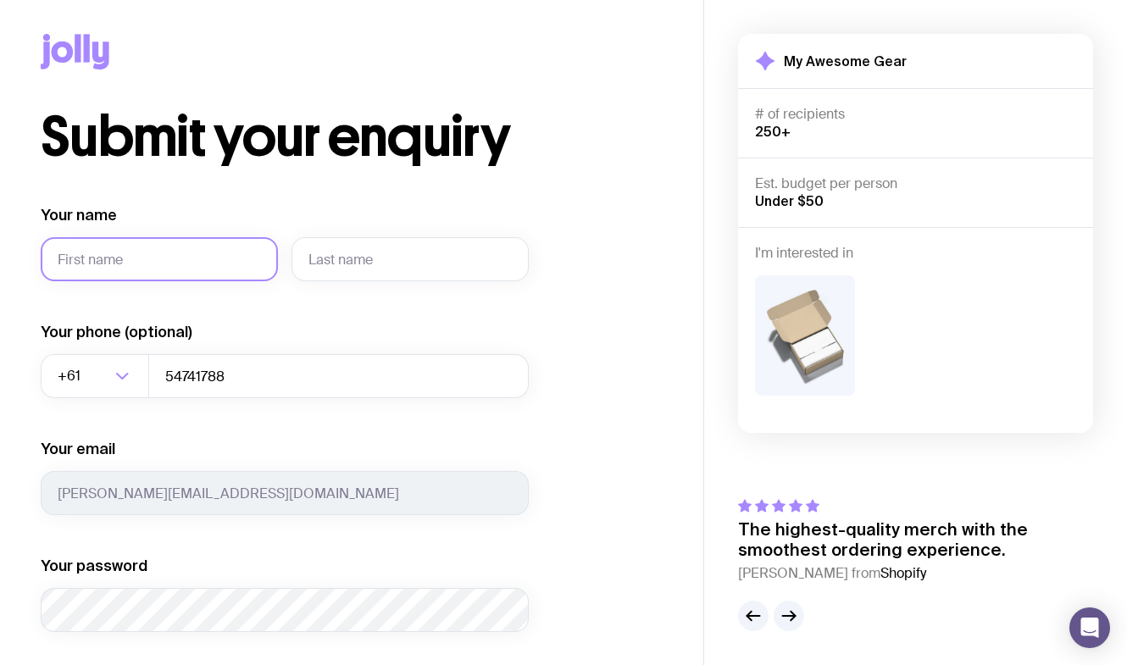
click at [198, 260] on input "Your name" at bounding box center [159, 259] width 237 height 44
type input "[PERSON_NAME]"
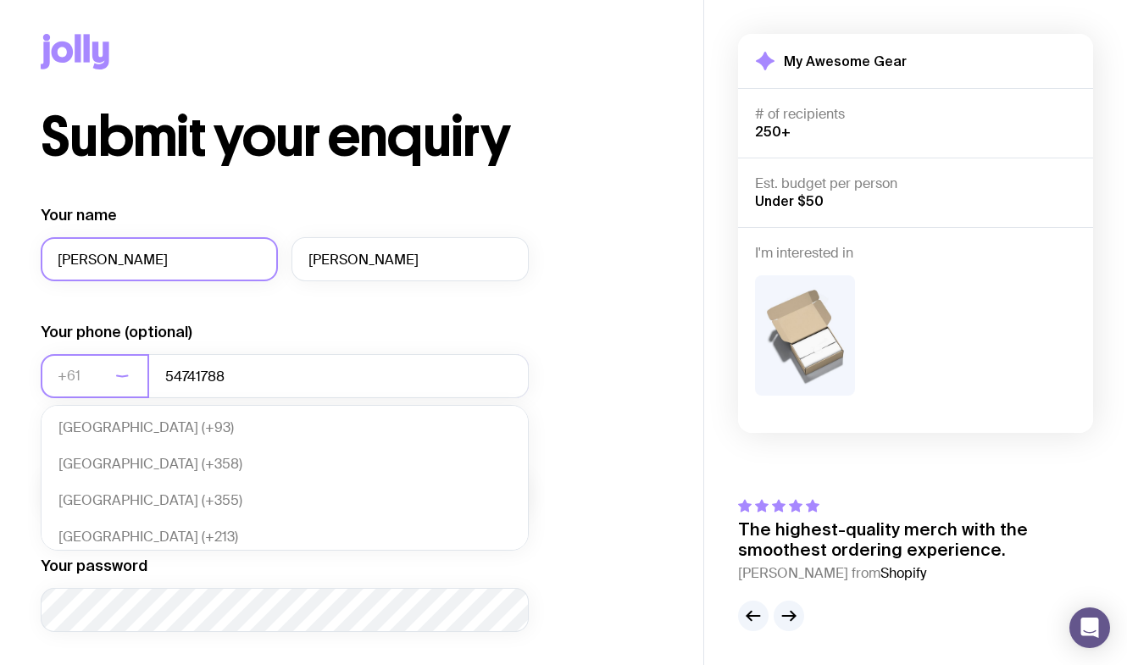
scroll to position [367, 0]
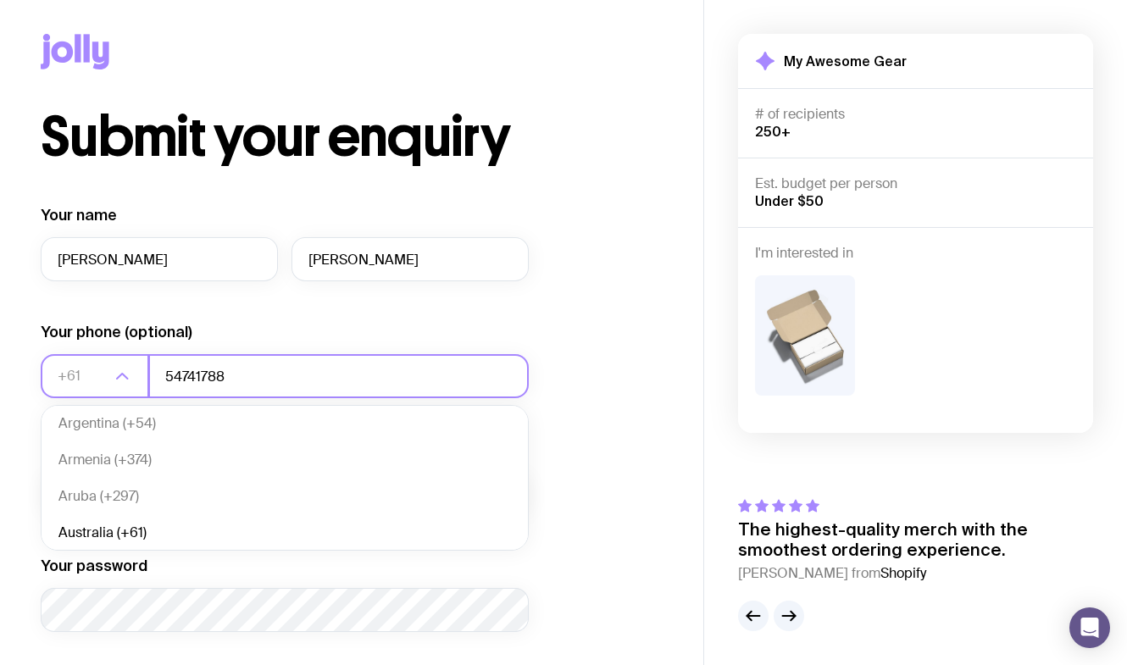
click at [229, 377] on input "54741788" at bounding box center [338, 376] width 381 height 44
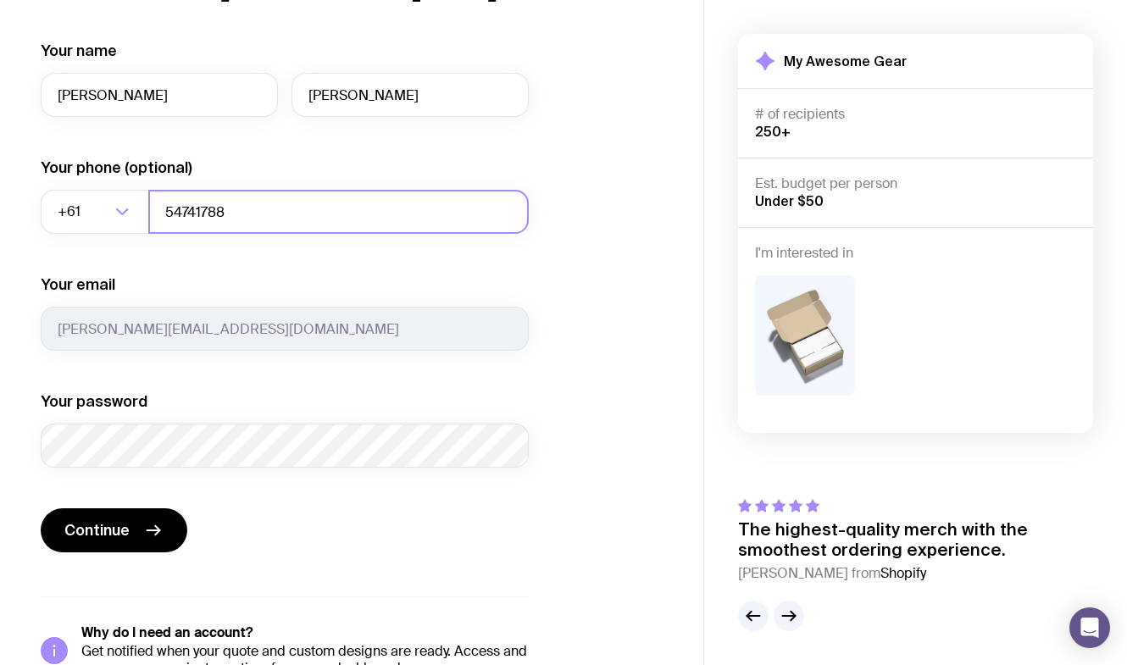
scroll to position [170, 0]
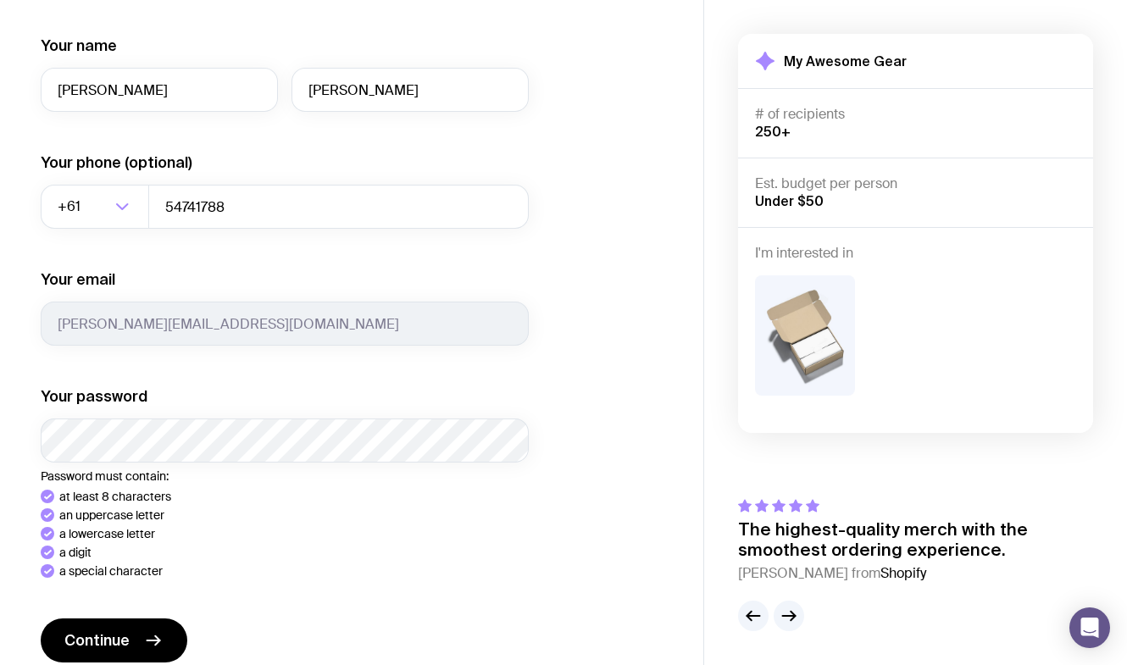
click at [394, 497] on li "at least 8 characters" at bounding box center [285, 497] width 488 height 14
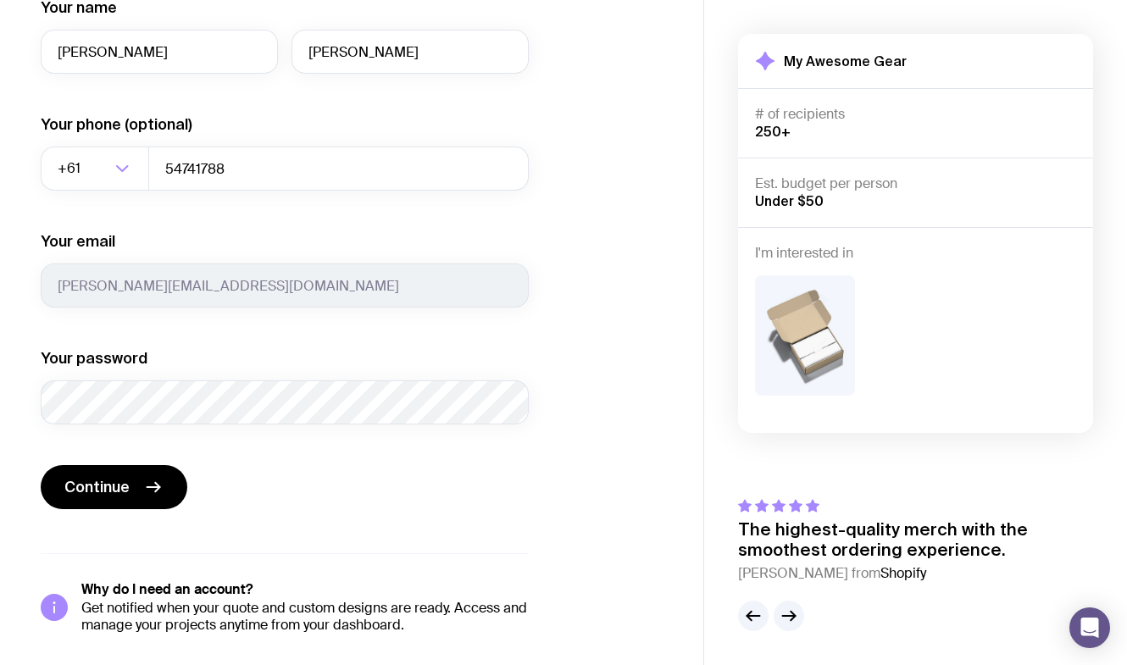
scroll to position [210, 0]
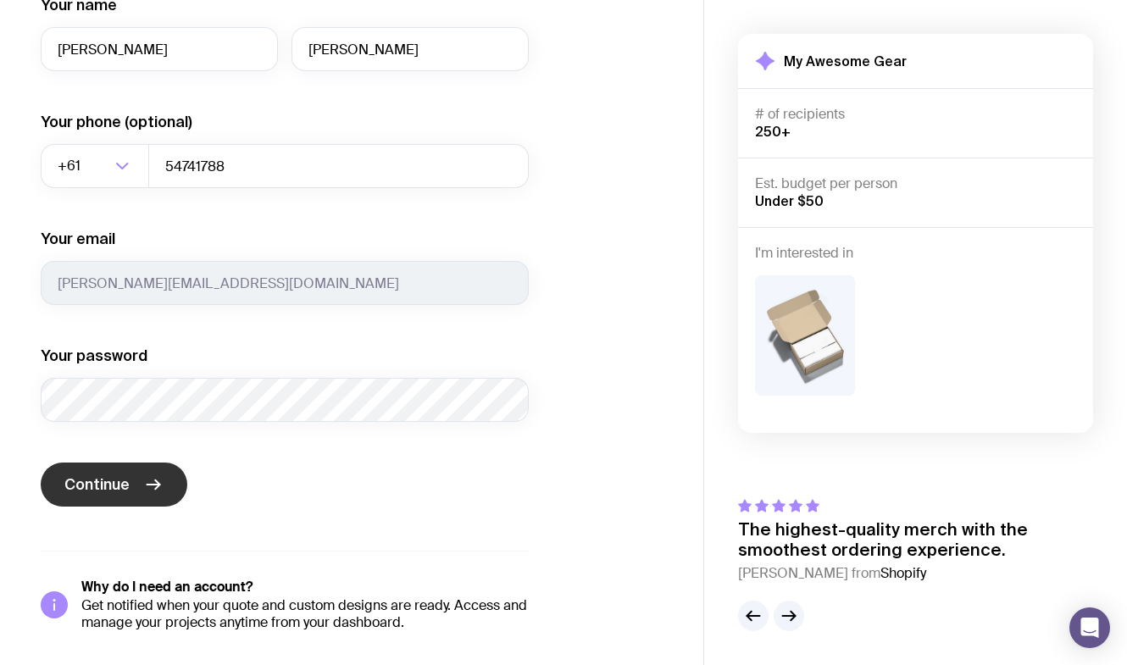
click at [124, 479] on span "Continue" at bounding box center [96, 485] width 65 height 20
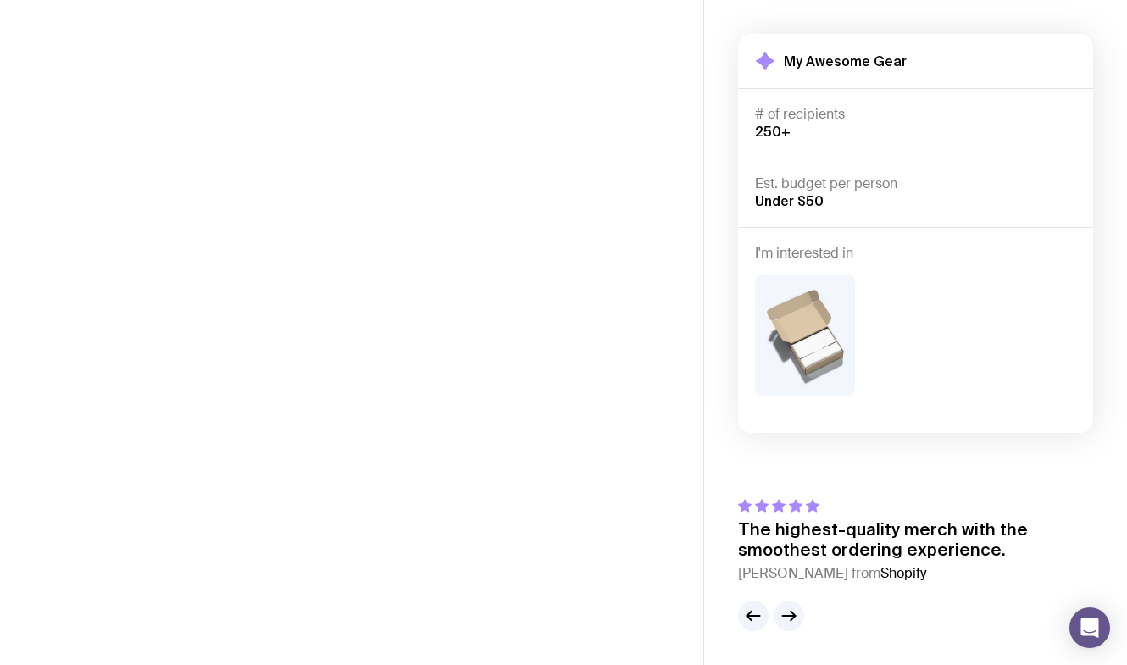
scroll to position [0, 0]
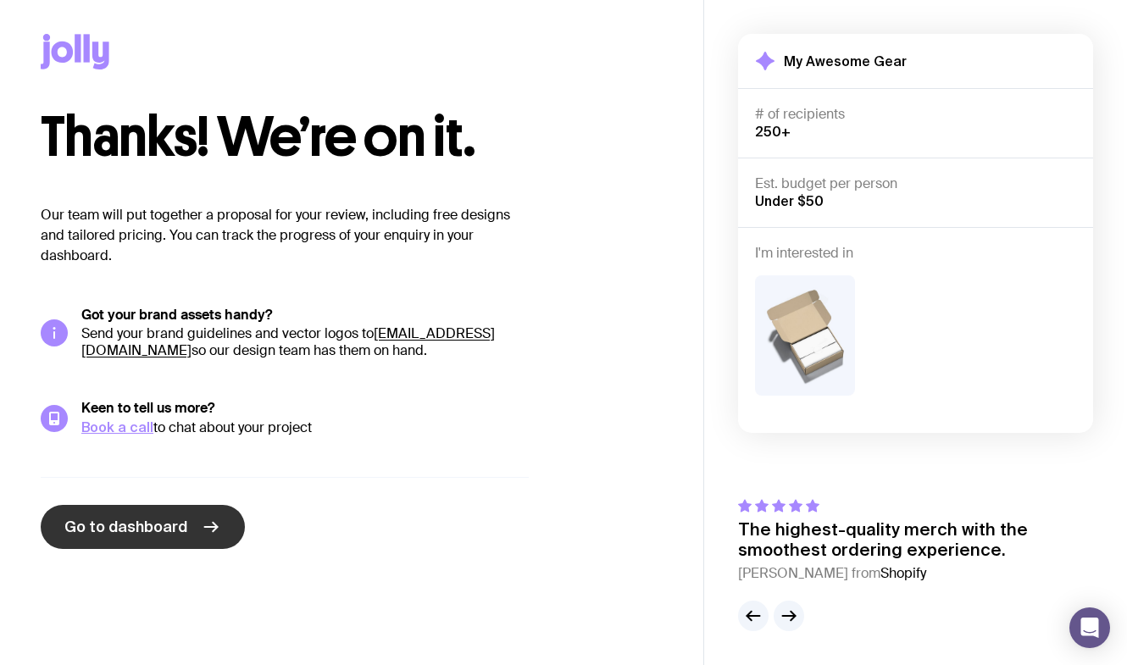
click at [83, 529] on span "Go to dashboard" at bounding box center [125, 527] width 123 height 20
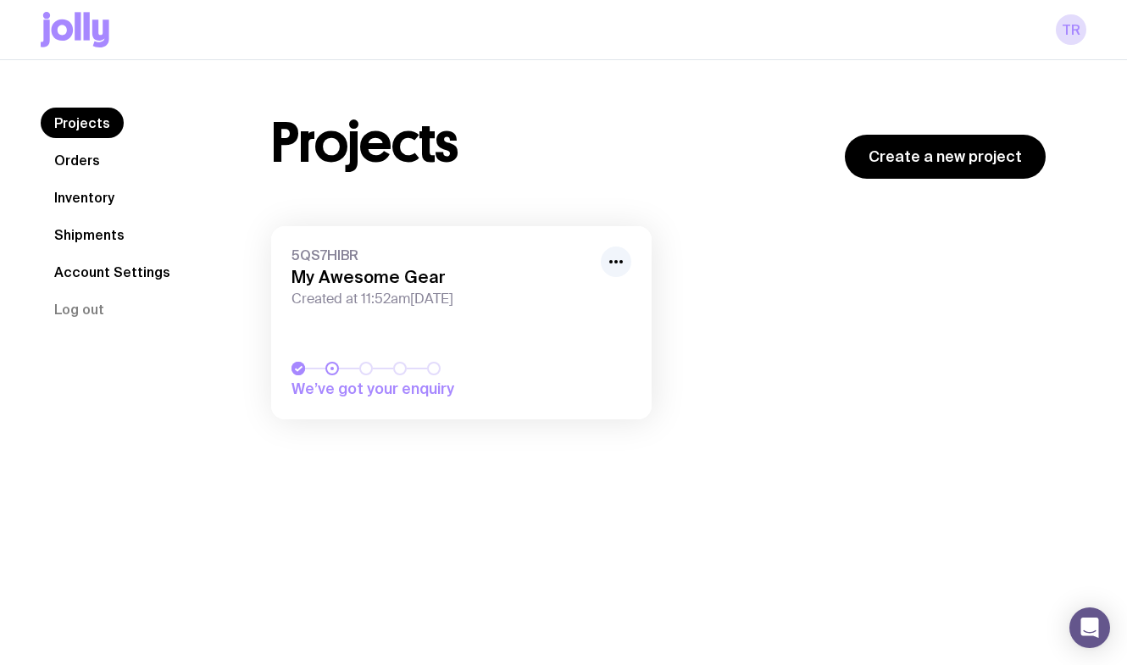
click at [388, 280] on h3 "My Awesome Gear" at bounding box center [441, 277] width 299 height 20
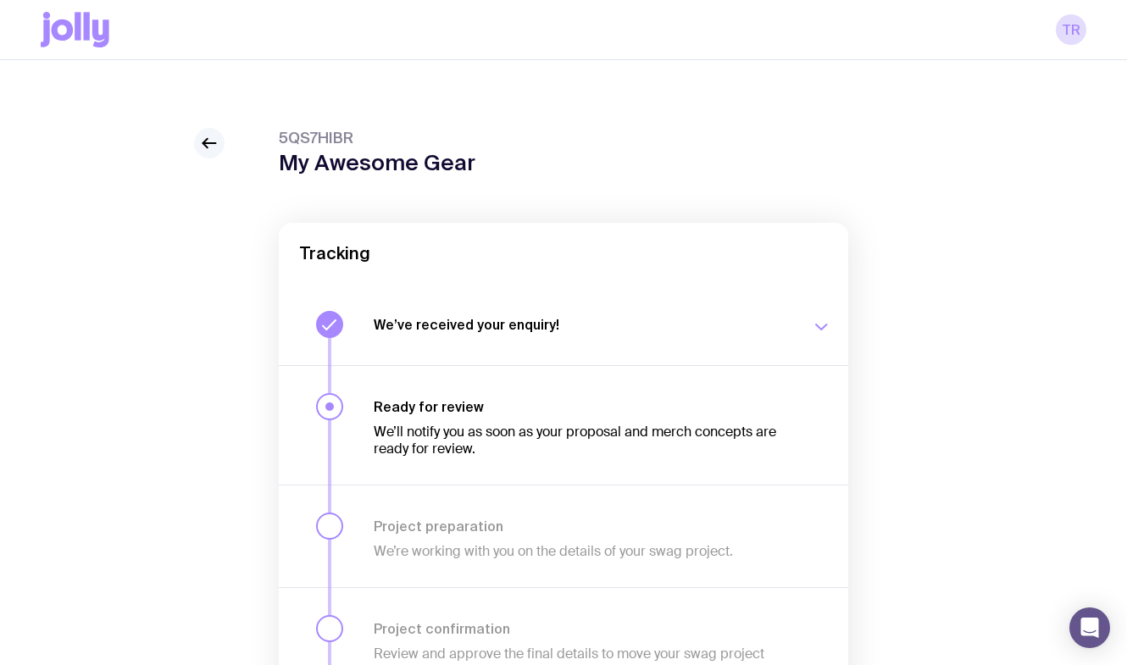
click at [209, 130] on link at bounding box center [209, 143] width 31 height 31
